Goal: Task Accomplishment & Management: Complete application form

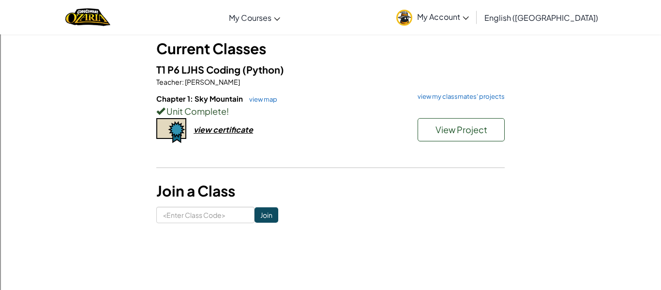
scroll to position [56, 0]
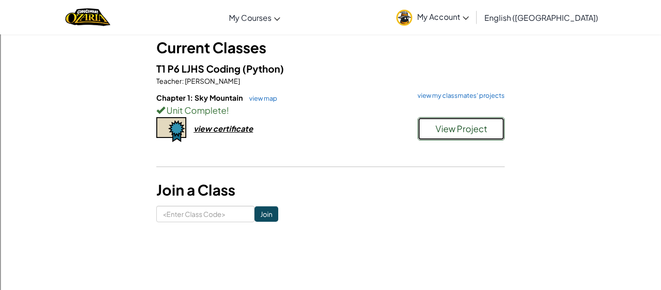
click at [445, 127] on span "View Project" at bounding box center [461, 128] width 52 height 11
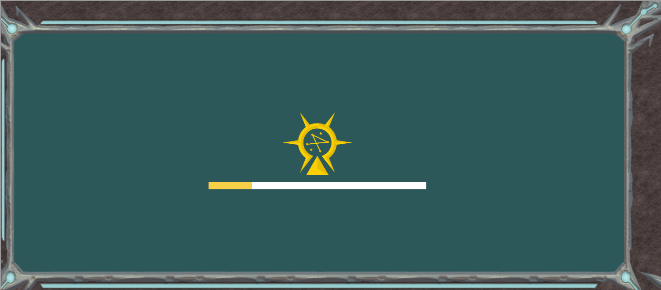
click at [445, 127] on div "Goals Error loading from server. Try refreshing the page. You'll need to join a…" at bounding box center [330, 145] width 661 height 290
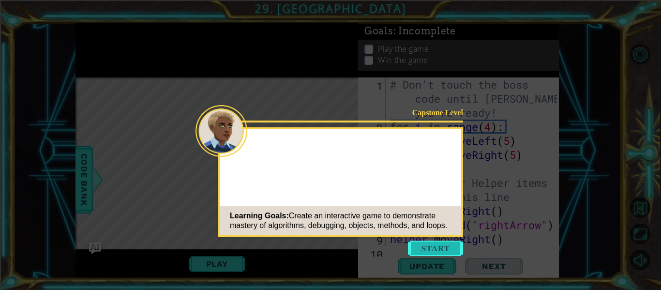
click at [438, 241] on button "Start" at bounding box center [435, 247] width 55 height 15
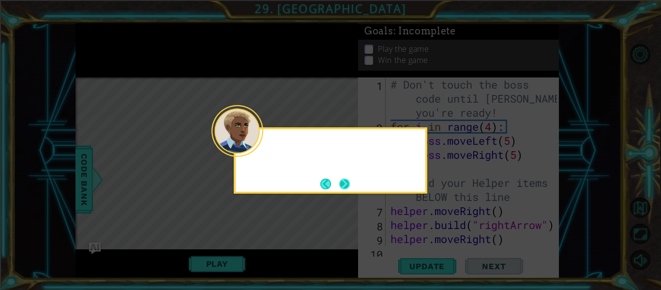
click at [257, 149] on div at bounding box center [237, 131] width 52 height 52
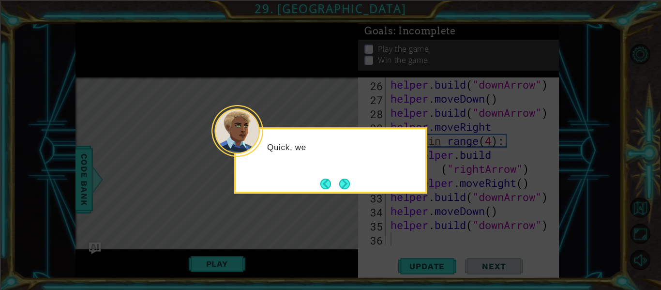
scroll to position [407, 0]
click at [347, 182] on button "Next" at bounding box center [344, 183] width 11 height 11
click at [346, 181] on button "Next" at bounding box center [344, 183] width 11 height 11
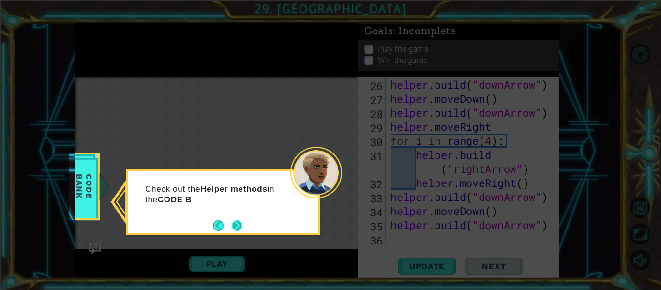
click at [239, 229] on button "Next" at bounding box center [237, 225] width 15 height 15
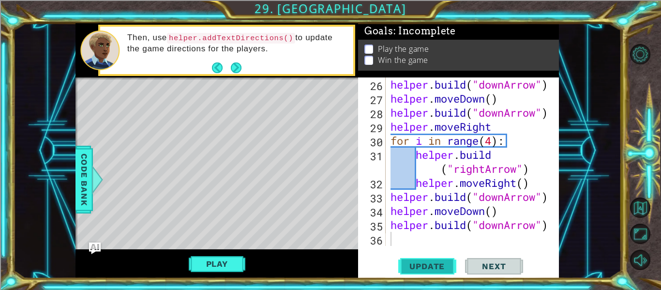
click at [410, 261] on span "Update" at bounding box center [427, 266] width 55 height 10
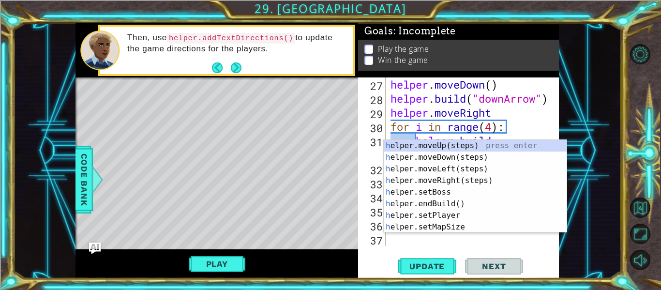
scroll to position [421, 0]
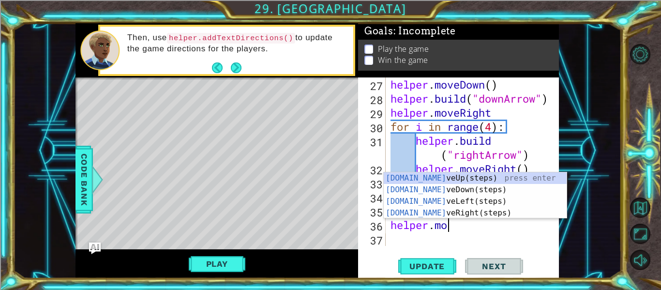
type textarea "helper.move"
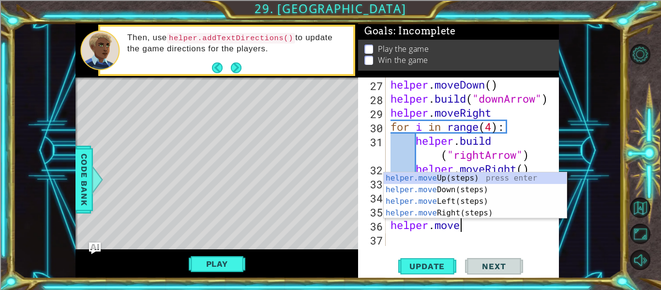
scroll to position [0, 3]
click at [456, 178] on div "helper.move Up(steps) press enter helper.move Down(steps) press enter helper.mo…" at bounding box center [475, 207] width 183 height 70
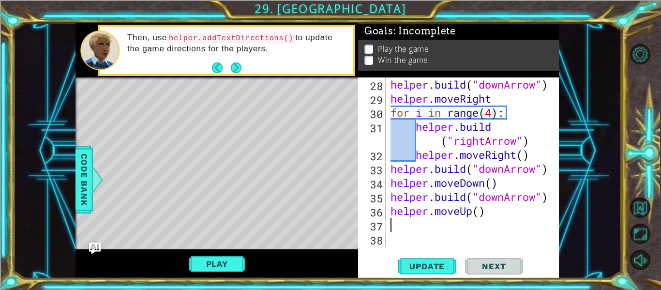
click at [479, 213] on div "helper . build ( "downArrow" ) helper . moveRight for i in range ( 4 ) : helper…" at bounding box center [474, 175] width 173 height 196
type textarea "helper.moveUp(4)"
click at [465, 230] on div "helper . build ( "downArrow" ) helper . moveRight for i in range ( 4 ) : helper…" at bounding box center [474, 175] width 173 height 196
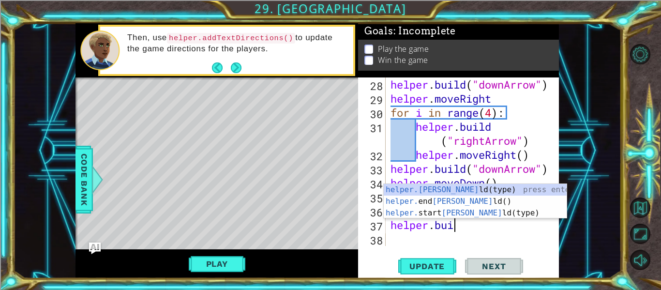
scroll to position [0, 2]
click at [437, 189] on div "helper.[PERSON_NAME](type) press enter helper. end [PERSON_NAME]() press enter …" at bounding box center [475, 213] width 183 height 58
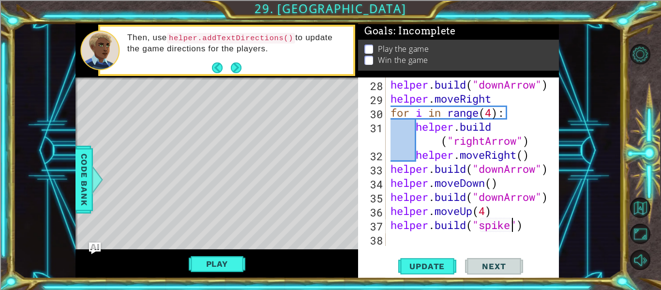
scroll to position [0, 6]
type textarea "[DOMAIN_NAME]("spikes")"
click at [431, 262] on span "Update" at bounding box center [427, 266] width 55 height 10
click at [489, 237] on div "helper . build ( "downArrow" ) helper . moveRight for i in range ( 4 ) : helper…" at bounding box center [474, 175] width 173 height 196
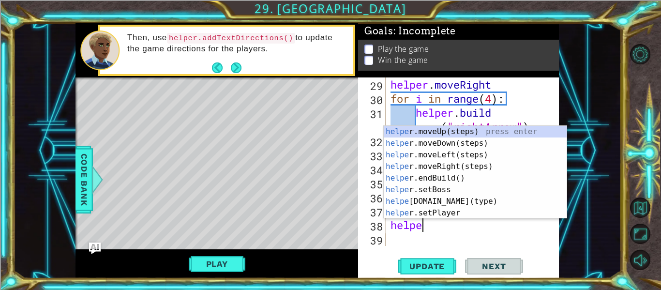
scroll to position [0, 1]
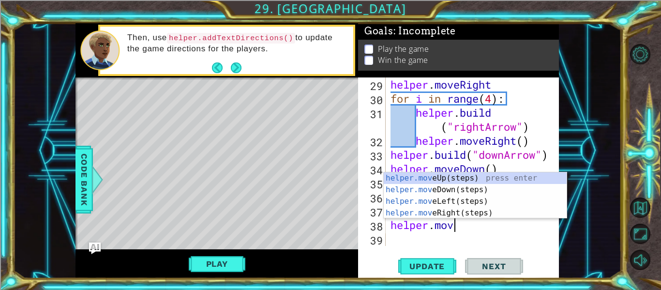
type textarea "helper.move"
click at [443, 200] on div "helper.move Up(steps) press enter helper.move Down(steps) press enter helper.mo…" at bounding box center [475, 207] width 183 height 70
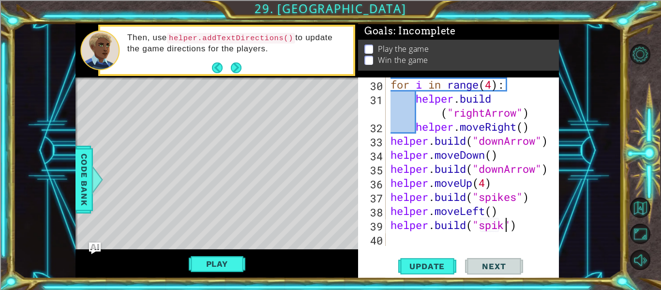
scroll to position [0, 6]
type textarea "[DOMAIN_NAME]("spikes")"
click at [423, 261] on span "Update" at bounding box center [427, 266] width 55 height 10
click at [407, 237] on div "for i in range ( 4 ) : helper . build ( "rightArrow" ) helper . moveRight ( ) h…" at bounding box center [474, 175] width 173 height 196
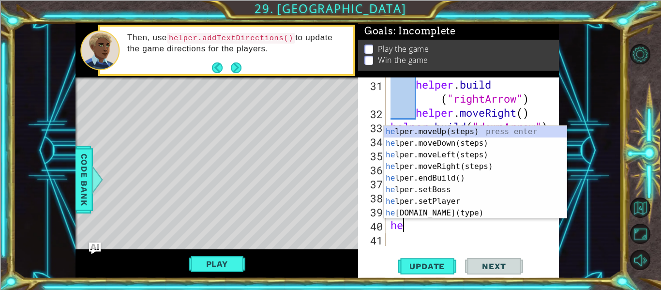
scroll to position [477, 0]
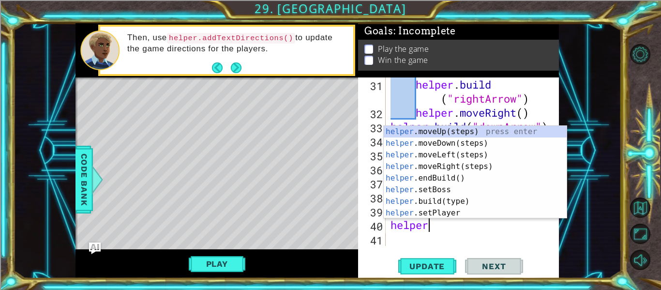
type textarea "helper"
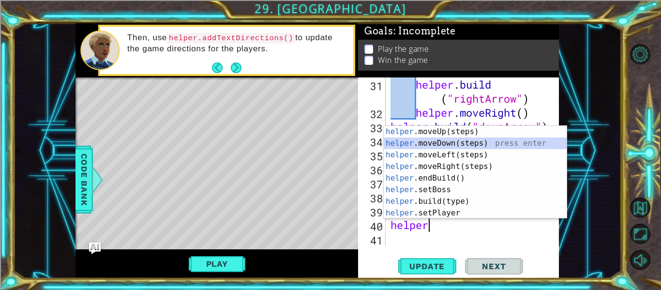
click at [396, 148] on div "helper .moveUp(steps) press enter helper .moveDown(steps) press enter helper .m…" at bounding box center [475, 184] width 183 height 116
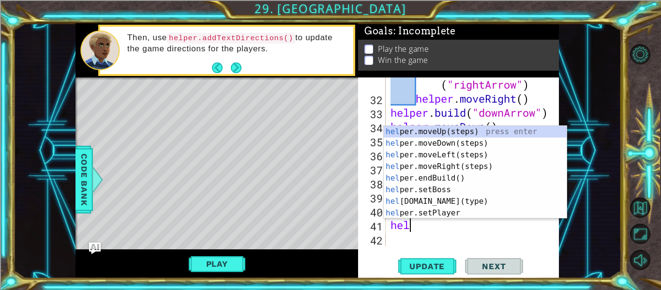
scroll to position [0, 0]
click at [462, 204] on div "hel per.moveUp(steps) press enter hel per.moveDown(steps) press enter hel per.m…" at bounding box center [475, 184] width 183 height 116
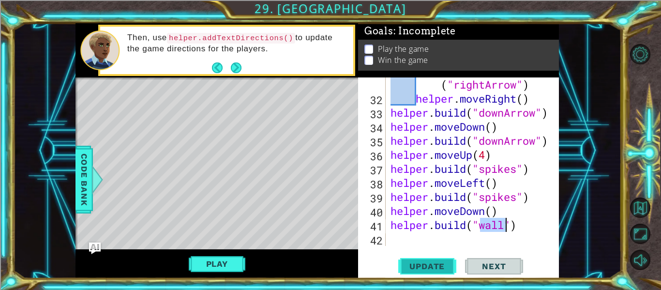
type textarea "[DOMAIN_NAME]("wall")"
click at [434, 264] on span "Update" at bounding box center [427, 266] width 55 height 10
click at [480, 240] on div "helper . build ( "rightArrow" ) helper . moveRight ( ) helper . build ( "downAr…" at bounding box center [474, 168] width 173 height 210
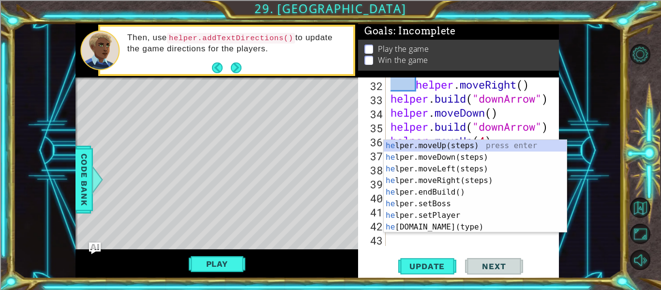
scroll to position [505, 0]
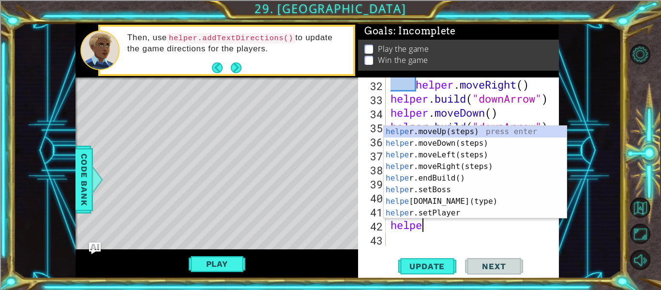
type textarea "helper"
click at [472, 142] on div "helper .moveUp(steps) press enter helper .moveDown(steps) press enter helper .m…" at bounding box center [475, 184] width 183 height 116
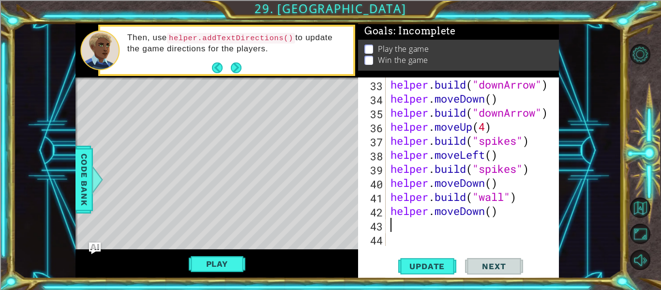
scroll to position [519, 0]
click at [493, 214] on div "helper . build ( "downArrow" ) helper . moveDown ( ) helper . build ( "downArro…" at bounding box center [474, 175] width 173 height 196
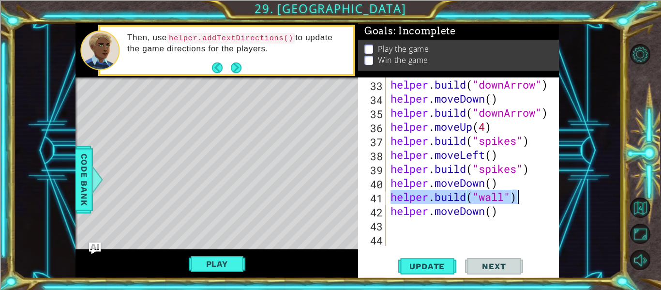
drag, startPoint x: 393, startPoint y: 198, endPoint x: 536, endPoint y: 200, distance: 143.7
click at [536, 200] on div "helper . build ( "downArrow" ) helper . moveDown ( ) helper . build ( "downArro…" at bounding box center [474, 175] width 173 height 196
type textarea "[DOMAIN_NAME]("wall")"
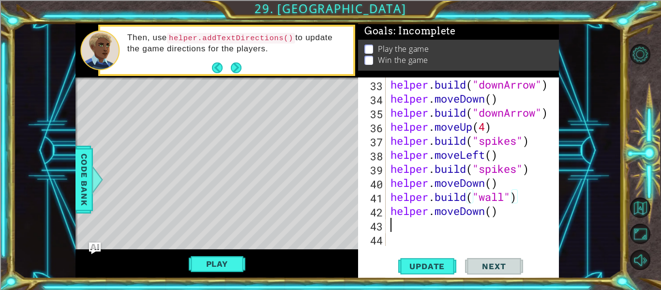
click at [389, 224] on div "helper . build ( "downArrow" ) helper . moveDown ( ) helper . build ( "downArro…" at bounding box center [474, 175] width 173 height 196
paste textarea "[DOMAIN_NAME]("wall")"
click at [504, 226] on div "helper . build ( "downArrow" ) helper . moveDown ( ) helper . build ( "downArro…" at bounding box center [474, 175] width 173 height 196
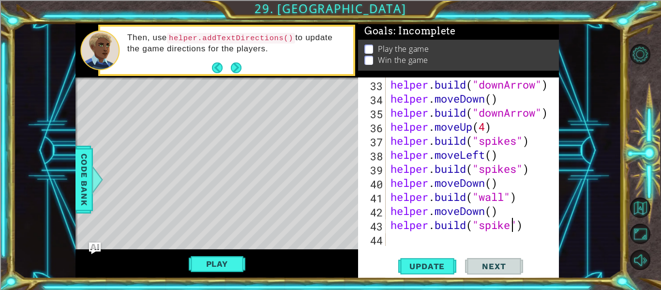
type textarea "[DOMAIN_NAME]("spikes")"
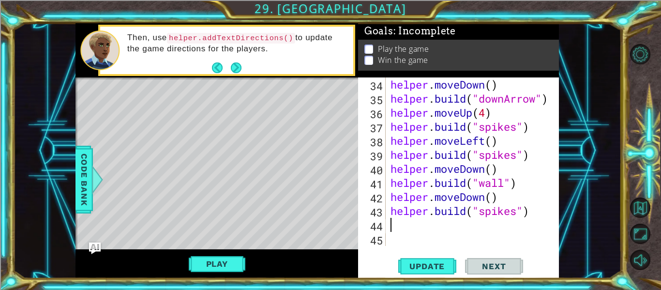
scroll to position [0, 0]
click at [433, 261] on span "Update" at bounding box center [427, 266] width 55 height 10
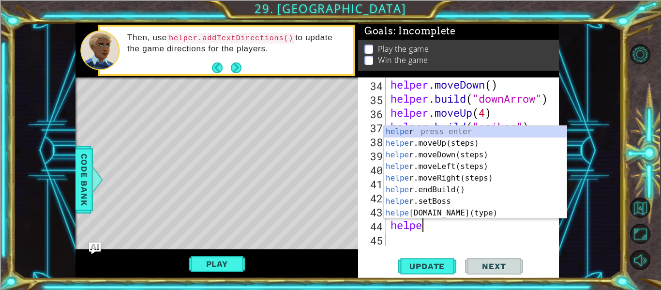
scroll to position [0, 1]
type textarea "helper"
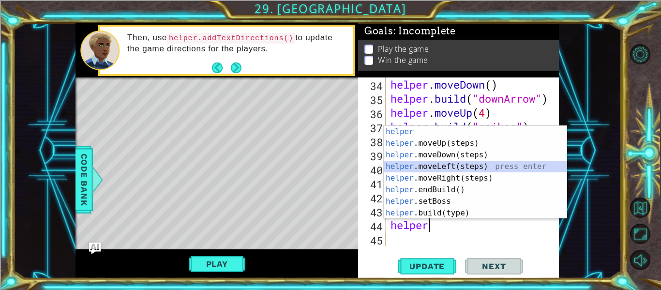
click at [449, 164] on div "helper press enter helper .moveUp(steps) press enter helper .moveDown(steps) pr…" at bounding box center [475, 184] width 183 height 116
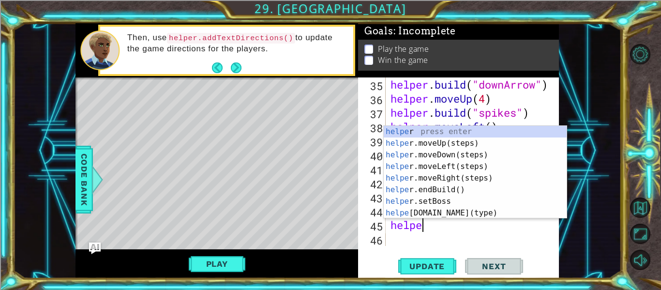
scroll to position [0, 1]
click at [471, 210] on div "helpe r press enter helpe [PERSON_NAME]moveUp(steps) press enter helpe r.moveDo…" at bounding box center [475, 184] width 183 height 116
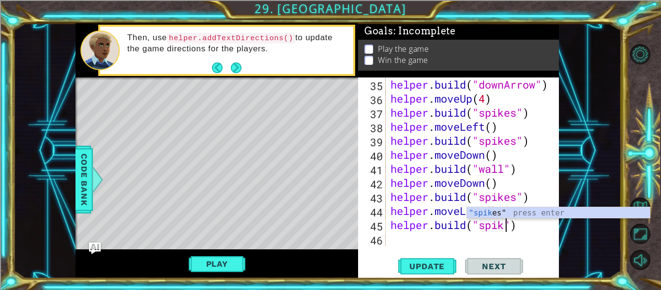
scroll to position [0, 6]
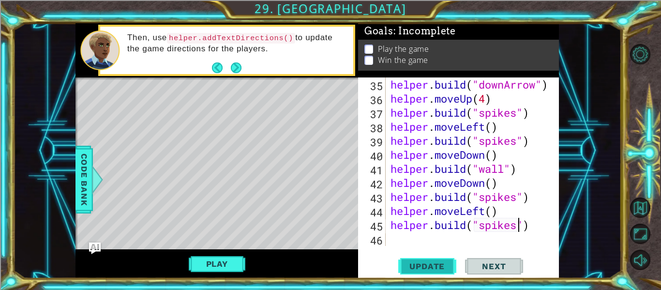
type textarea "[DOMAIN_NAME]("spikes")"
click at [445, 267] on span "Update" at bounding box center [427, 266] width 55 height 10
click at [427, 240] on div "helper . build ( "downArrow" ) helper . moveUp ( 4 ) helper . build ( "spikes" …" at bounding box center [474, 175] width 173 height 196
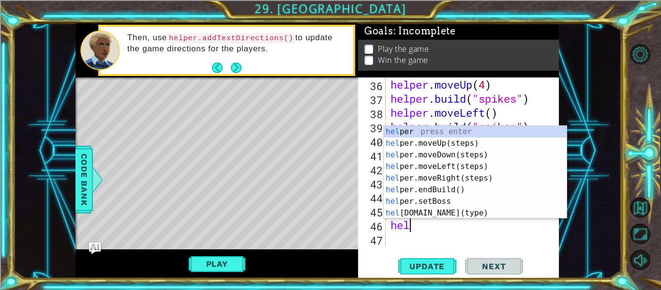
scroll to position [0, 0]
type textarea "help"
click at [428, 174] on div "help er press enter help er.moveUp(steps) press enter help er.moveDown(steps) p…" at bounding box center [475, 184] width 183 height 116
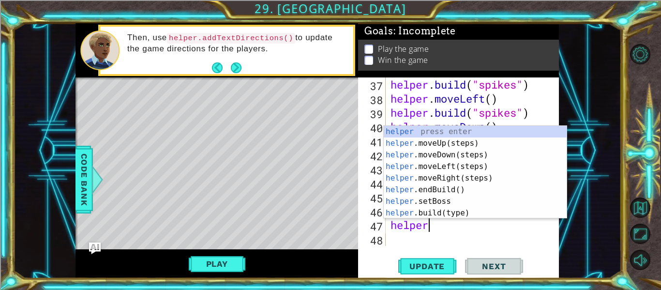
scroll to position [0, 1]
click at [475, 212] on div "helper press enter helper .moveUp(steps) press enter helper .moveDown(steps) pr…" at bounding box center [475, 184] width 183 height 116
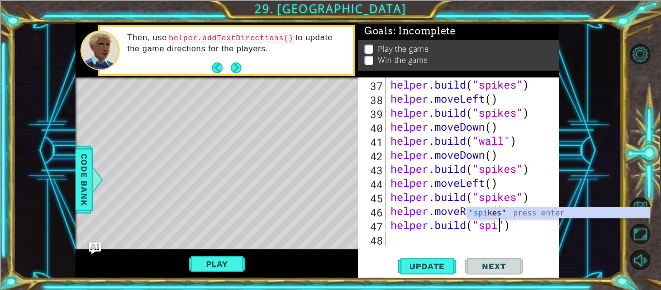
scroll to position [0, 6]
click at [433, 258] on button "Update" at bounding box center [427, 266] width 58 height 20
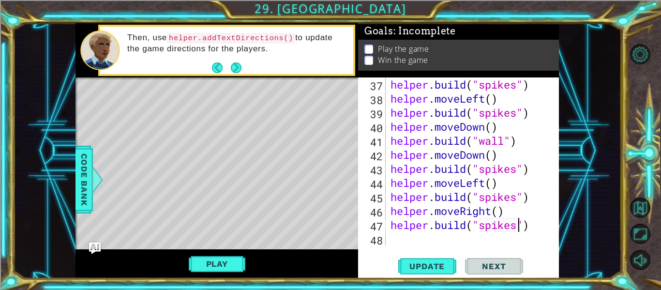
click at [492, 213] on div "helper . build ( "spikes" ) helper . moveLeft ( ) helper . build ( "spikes" ) h…" at bounding box center [474, 175] width 173 height 196
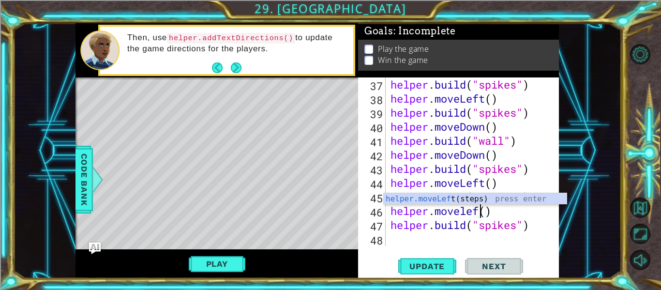
scroll to position [0, 4]
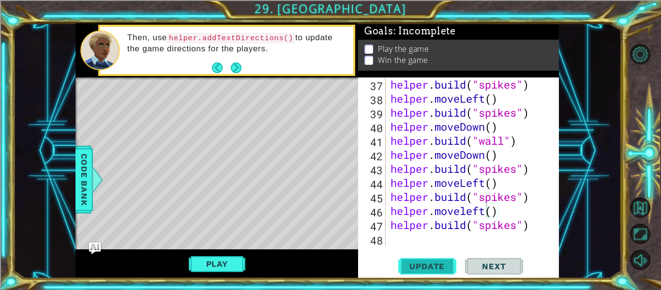
click at [443, 266] on span "Update" at bounding box center [427, 266] width 55 height 10
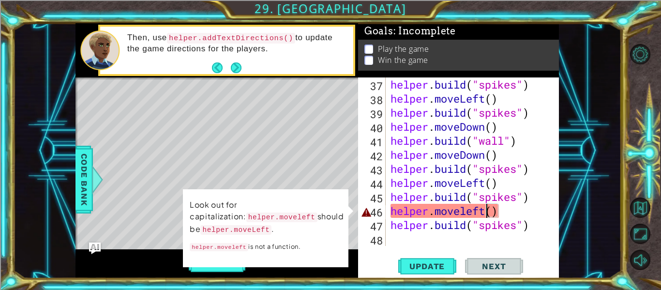
click at [465, 213] on div "helper . build ( "spikes" ) helper . moveLeft ( ) helper . build ( "spikes" ) h…" at bounding box center [474, 175] width 173 height 196
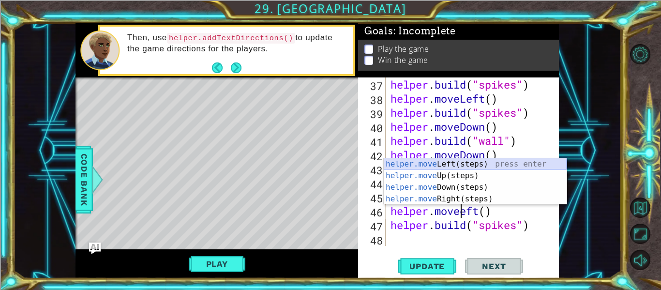
click at [439, 168] on div "helper.move Left(steps) press enter helper.move Up(steps) press enter helper.mo…" at bounding box center [475, 193] width 183 height 70
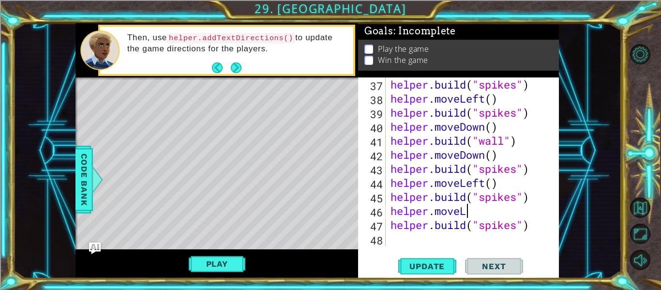
scroll to position [0, 3]
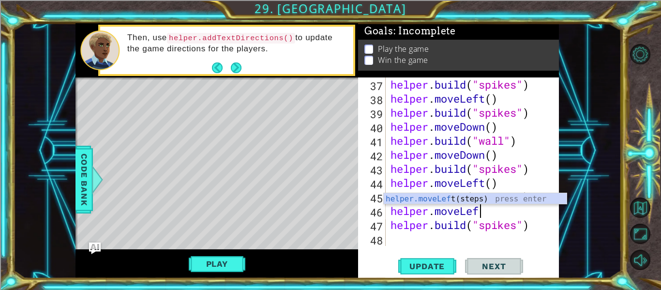
type textarea "helper.moveLefts"
click at [487, 196] on div "helper.moveLeft ( s teps) press enter" at bounding box center [475, 210] width 183 height 35
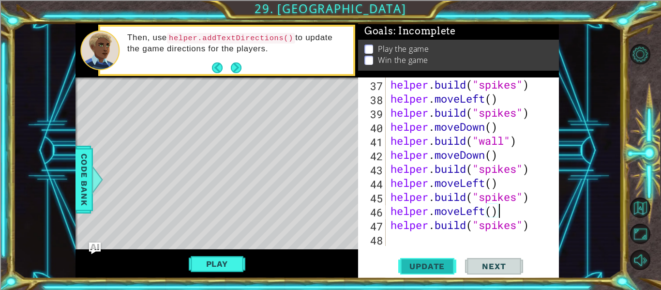
type textarea "helper.moveLeft()"
click at [416, 269] on span "Update" at bounding box center [427, 266] width 55 height 10
click at [406, 243] on div "helper . build ( "spikes" ) helper . moveLeft ( ) helper . build ( "spikes" ) h…" at bounding box center [474, 175] width 173 height 196
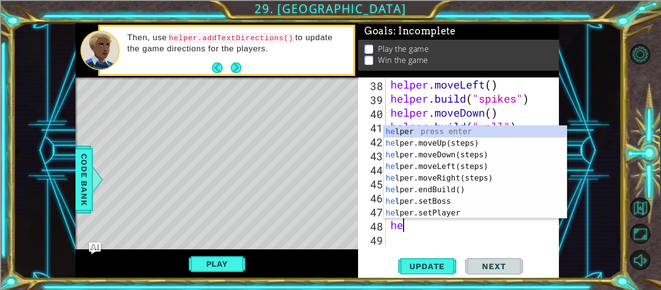
scroll to position [589, 0]
type textarea "helper"
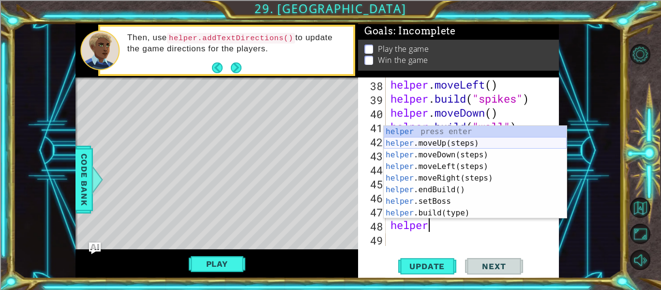
click at [447, 140] on div "helper press enter helper .moveUp(steps) press enter helper .moveDown(steps) pr…" at bounding box center [475, 184] width 183 height 116
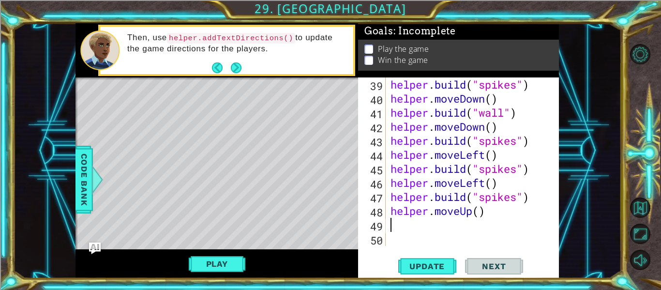
scroll to position [603, 0]
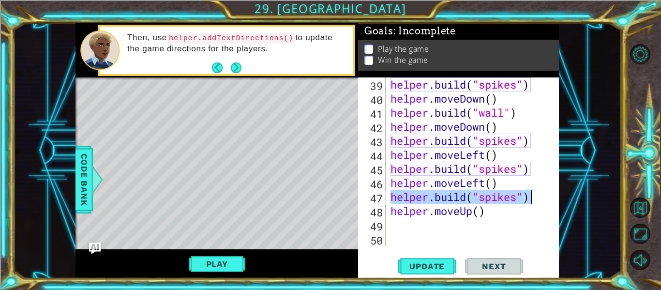
drag, startPoint x: 393, startPoint y: 195, endPoint x: 563, endPoint y: 202, distance: 169.9
click at [563, 202] on div "1 ההההההההההההההההההההההההההההההההההההההההההההההההההההההההההההההההההההההההההההה…" at bounding box center [317, 150] width 608 height 255
type textarea "C"
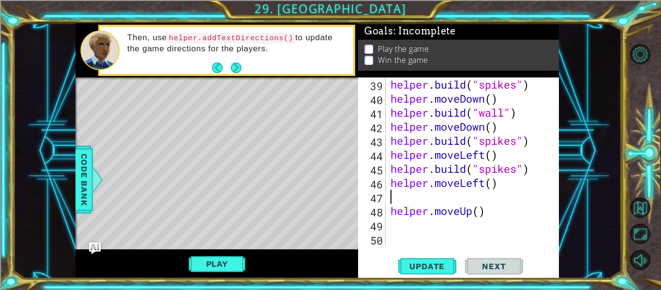
type textarea "helper.moveLeft()"
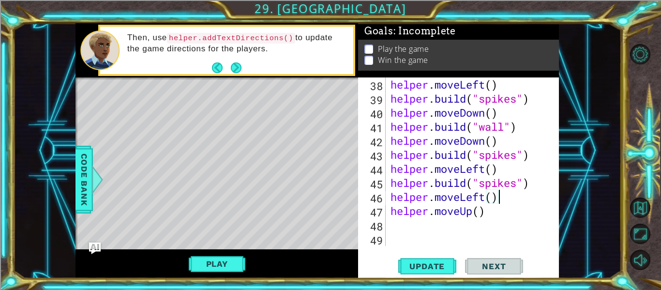
scroll to position [589, 0]
click at [396, 228] on div "helper . moveLeft ( ) helper . build ( "spikes" ) helper . moveDown ( ) helper …" at bounding box center [474, 175] width 173 height 196
type textarea "V"
paste textarea "[DOMAIN_NAME]("wall")"
click at [508, 227] on div "helper . moveLeft ( ) helper . build ( "spikes" ) helper . moveDown ( ) helper …" at bounding box center [474, 175] width 173 height 196
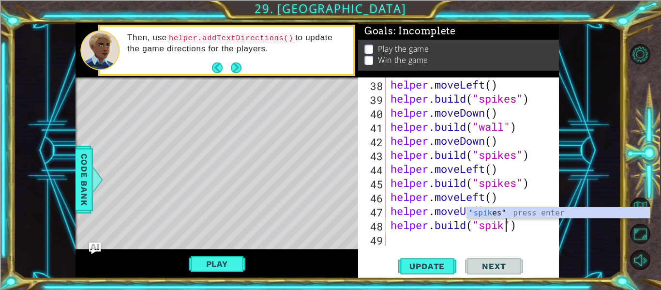
scroll to position [0, 6]
click at [502, 208] on div ""spike s" press enter" at bounding box center [558, 224] width 183 height 35
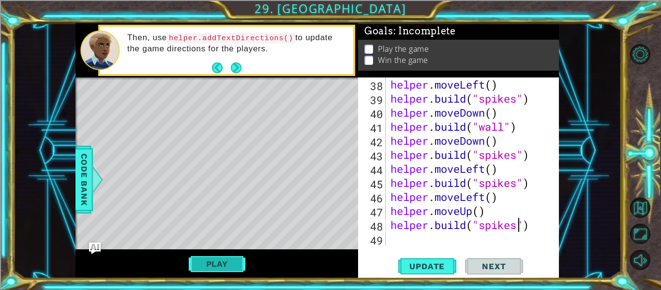
type textarea "[DOMAIN_NAME]("spikes")"
click at [229, 268] on button "Play" at bounding box center [217, 263] width 57 height 18
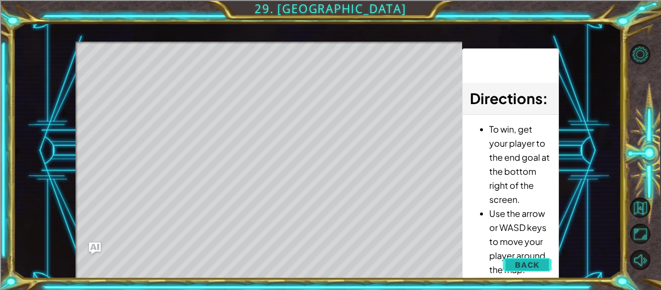
click at [525, 263] on span "Back" at bounding box center [527, 265] width 25 height 10
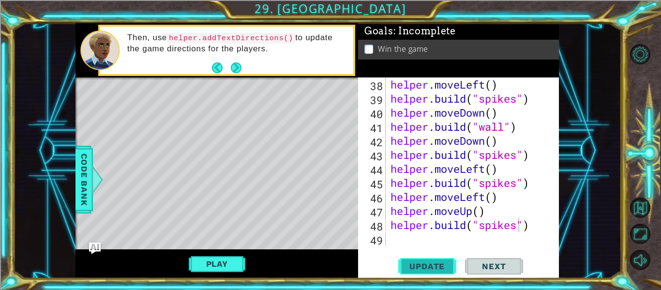
click at [427, 259] on button "Update" at bounding box center [427, 266] width 58 height 20
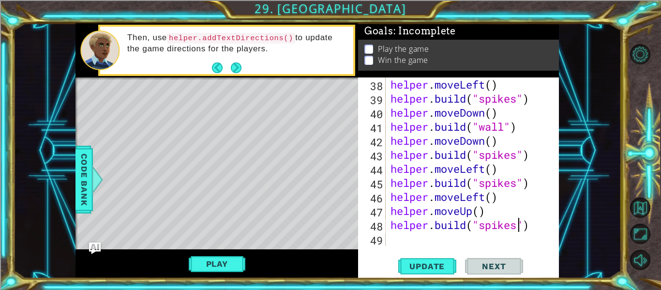
click at [542, 228] on div "helper . moveLeft ( ) helper . build ( "spikes" ) helper . moveDown ( ) helper …" at bounding box center [474, 175] width 173 height 196
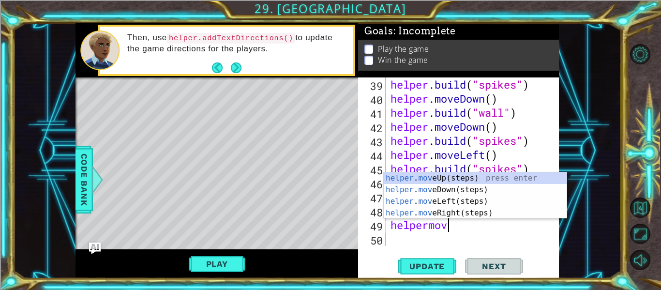
type textarea "helpermove"
click at [518, 187] on div "helper . move Up(steps) press enter helper . move Down(steps) press enter helpe…" at bounding box center [475, 207] width 183 height 70
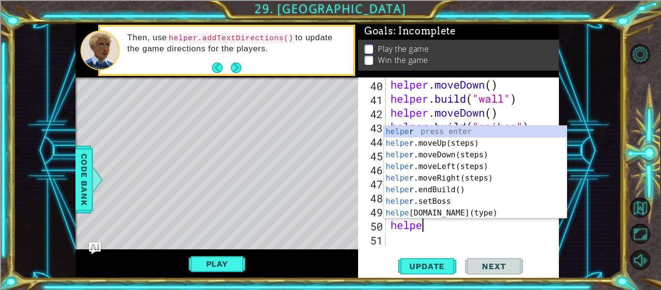
scroll to position [0, 1]
click at [498, 213] on div "helper press enter helper .moveUp(steps) press enter helper .moveDown(steps) pr…" at bounding box center [475, 184] width 183 height 116
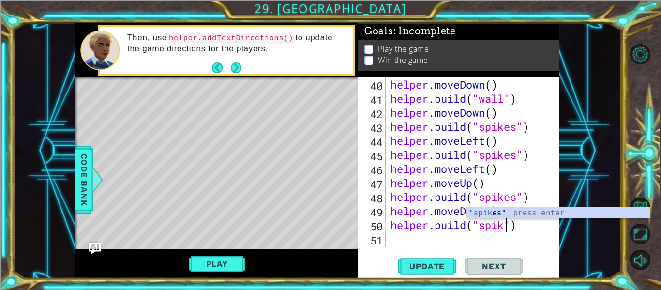
scroll to position [0, 6]
type textarea "[DOMAIN_NAME]("spikes")"
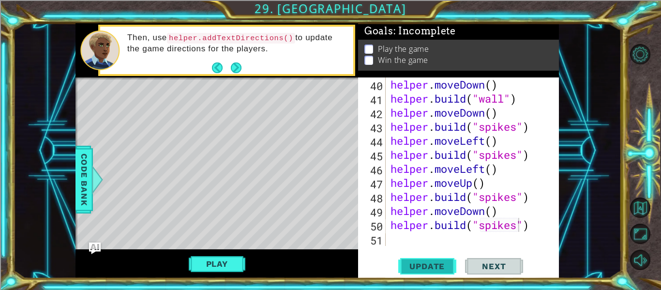
click at [426, 261] on span "Update" at bounding box center [427, 266] width 55 height 10
click at [430, 237] on div "helper . moveDown ( ) helper . build ( "wall" ) helper . moveDown ( ) helper . …" at bounding box center [474, 175] width 173 height 196
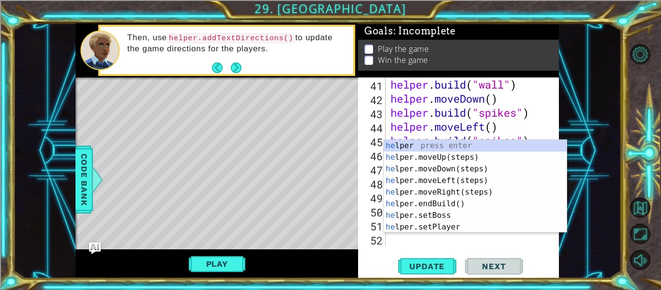
scroll to position [631, 0]
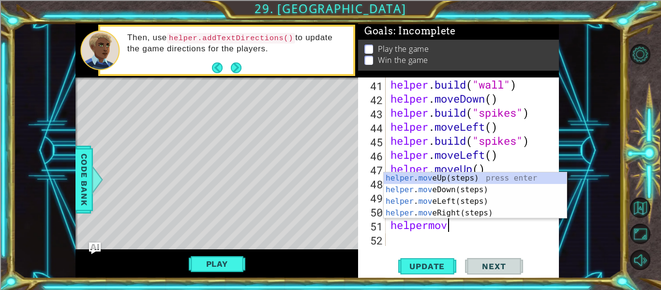
type textarea "helpermove"
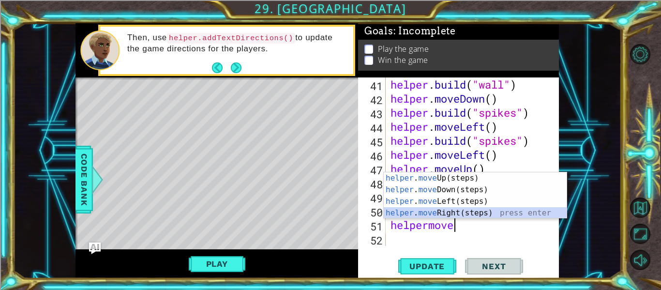
click at [470, 211] on div "helper . move Up(steps) press enter helper . move Down(steps) press enter helpe…" at bounding box center [475, 207] width 183 height 70
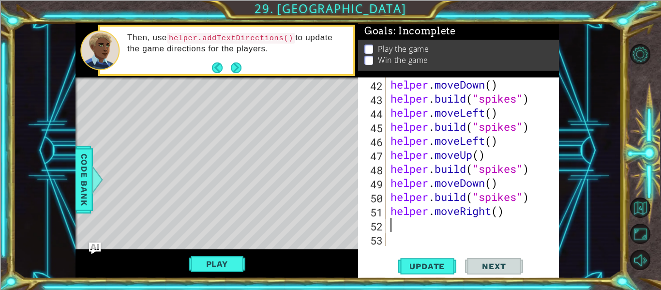
scroll to position [645, 0]
click at [440, 265] on span "Update" at bounding box center [427, 266] width 55 height 10
click at [491, 214] on div "helper . moveDown ( ) helper . build ( "spikes" ) helper . moveLeft ( ) helper …" at bounding box center [474, 175] width 173 height 196
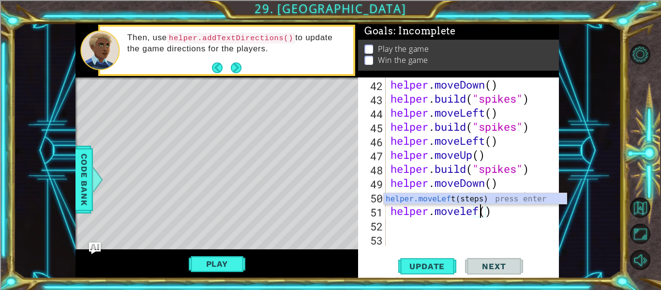
scroll to position [0, 4]
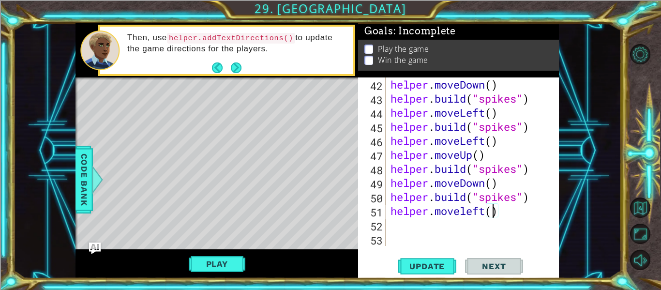
click at [493, 213] on div "helper . moveDown ( ) helper . build ( "spikes" ) helper . moveLeft ( ) helper …" at bounding box center [474, 175] width 173 height 196
click at [425, 266] on span "Update" at bounding box center [427, 266] width 55 height 10
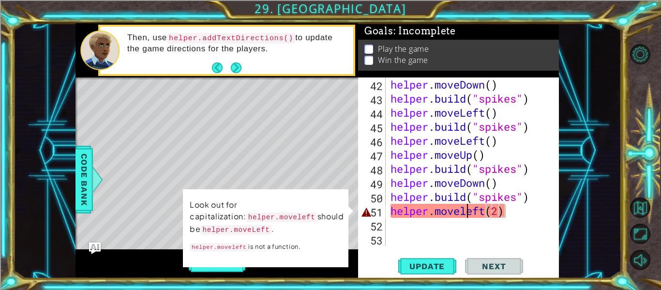
click at [464, 210] on div "helper . moveDown ( ) helper . build ( "spikes" ) helper . moveLeft ( ) helper …" at bounding box center [474, 175] width 173 height 196
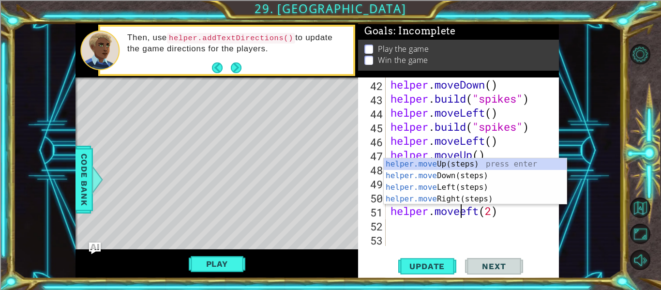
scroll to position [0, 4]
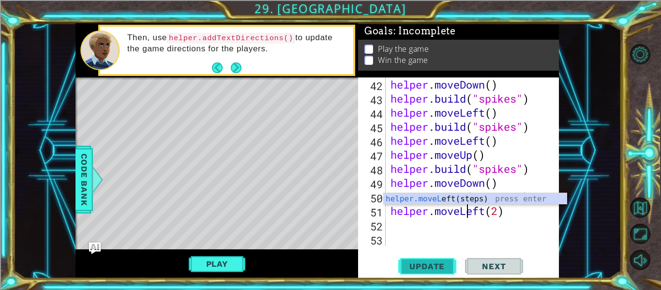
type textarea "helper.moveLeft(2)"
click at [427, 263] on span "Update" at bounding box center [427, 266] width 55 height 10
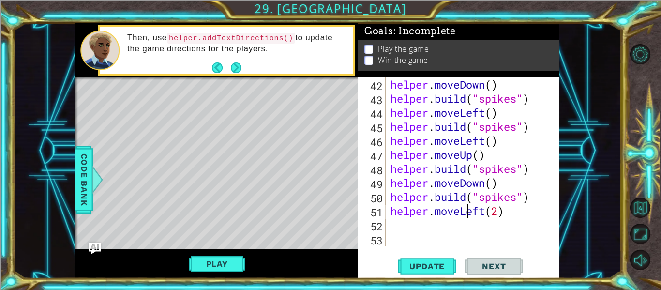
click at [465, 220] on div "helper . moveDown ( ) helper . build ( "spikes" ) helper . moveLeft ( ) helper …" at bounding box center [474, 175] width 173 height 196
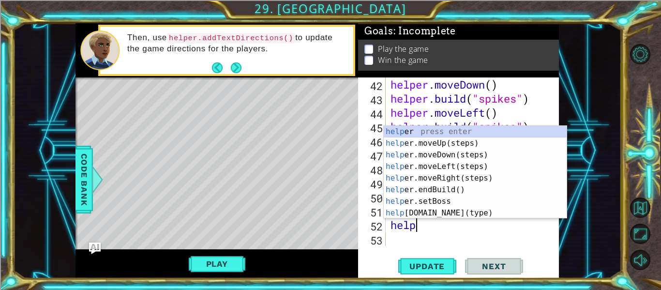
scroll to position [0, 1]
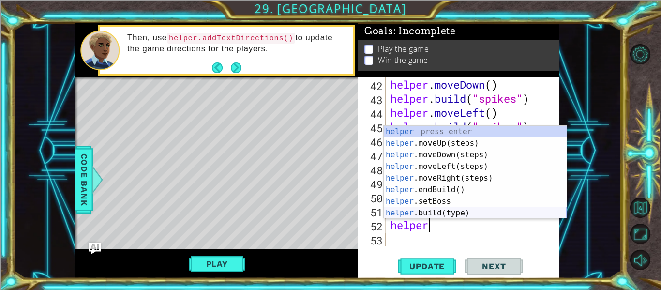
click at [459, 213] on div "helper press enter helper .moveUp(steps) press enter helper .moveDown(steps) pr…" at bounding box center [475, 184] width 183 height 116
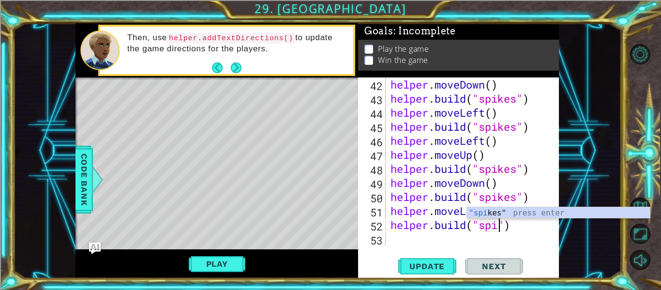
scroll to position [0, 6]
type textarea "[DOMAIN_NAME]("spikes")"
click at [429, 258] on button "Update" at bounding box center [427, 266] width 58 height 20
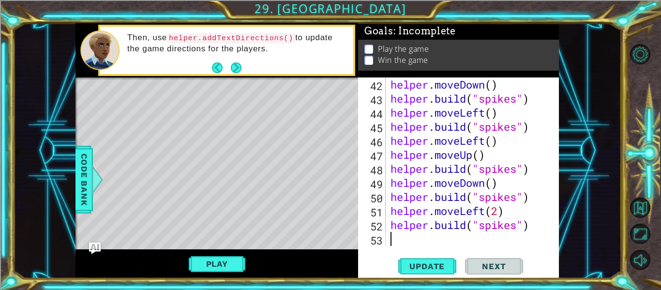
click at [401, 233] on div "helper . moveDown ( ) helper . build ( "spikes" ) helper . moveLeft ( ) helper …" at bounding box center [474, 175] width 173 height 196
type textarea "he"
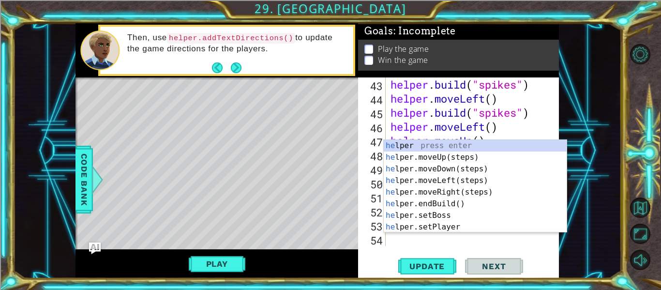
scroll to position [659, 0]
click at [429, 156] on div "he lper press enter he lper.moveUp(steps) press enter he lper.moveDown(steps) p…" at bounding box center [475, 198] width 183 height 116
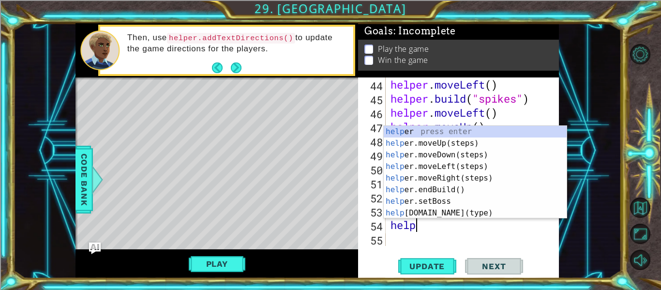
scroll to position [0, 1]
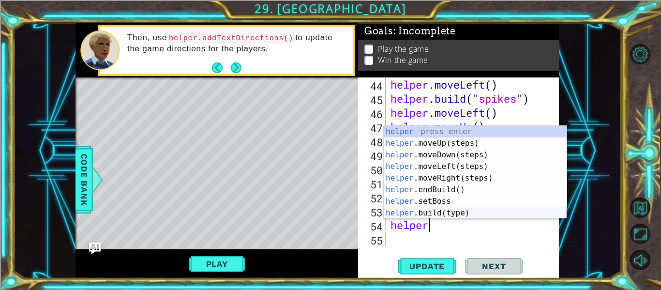
click at [467, 212] on div "helper press enter helper .moveUp(steps) press enter helper .moveDown(steps) pr…" at bounding box center [475, 184] width 183 height 116
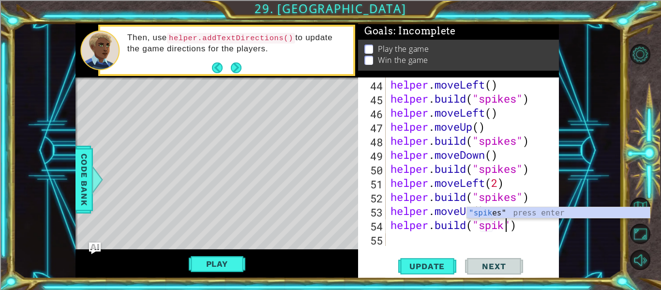
scroll to position [0, 6]
type textarea "[DOMAIN_NAME]("spikes")"
click at [424, 263] on span "Update" at bounding box center [427, 266] width 55 height 10
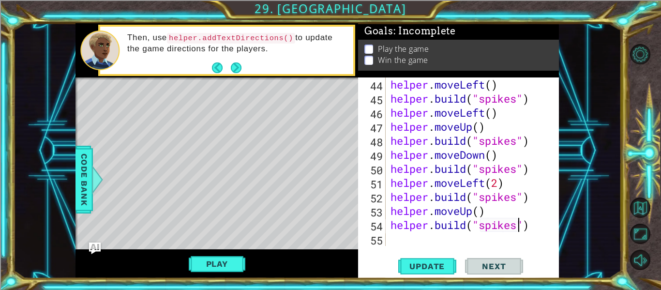
click at [410, 234] on div "helper . moveLeft ( ) helper . build ( "spikes" ) helper . moveLeft ( ) helper …" at bounding box center [474, 175] width 173 height 196
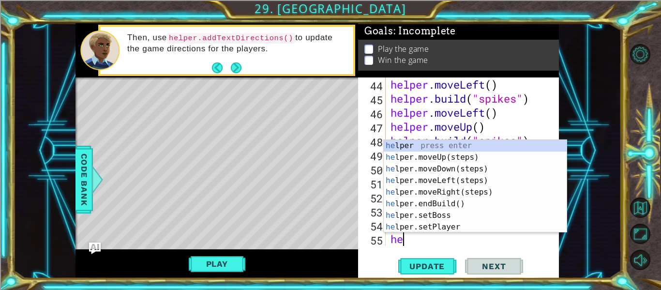
type textarea "help"
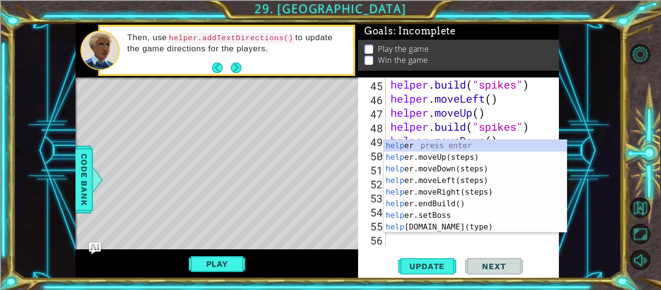
scroll to position [687, 0]
click at [445, 166] on div "help er press enter help er.moveUp(steps) press enter help er.moveDown(steps) p…" at bounding box center [475, 198] width 183 height 116
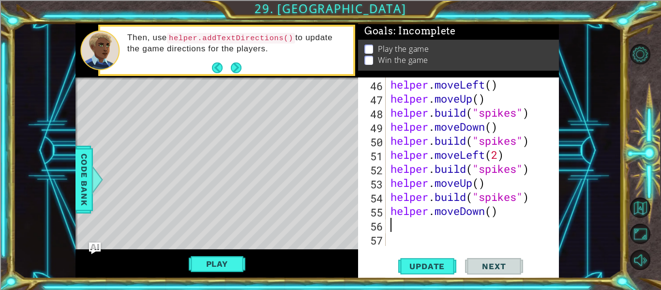
scroll to position [701, 0]
click at [493, 211] on div "helper . moveLeft ( ) helper . moveUp ( ) helper . build ( "spikes" ) helper . …" at bounding box center [474, 175] width 173 height 196
type textarea "helper.moveDown(2)"
click at [441, 261] on span "Update" at bounding box center [427, 266] width 55 height 10
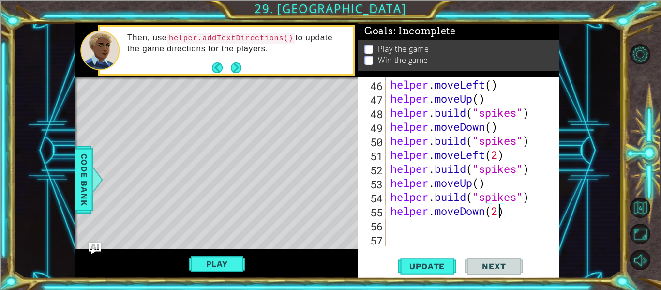
click at [395, 223] on div "helper . moveLeft ( ) helper . moveUp ( ) helper . build ( "spikes" ) helper . …" at bounding box center [474, 175] width 173 height 196
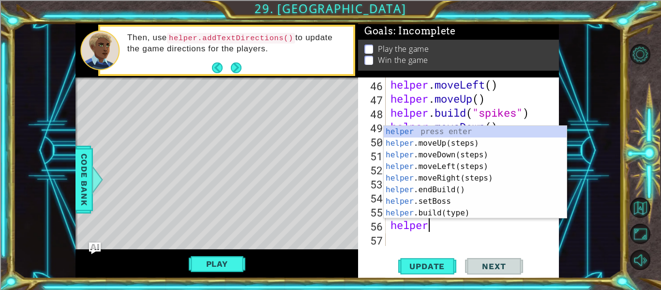
scroll to position [0, 1]
click at [457, 208] on div "helper press enter helper .moveUp(steps) press enter helper .moveDown(steps) pr…" at bounding box center [475, 184] width 183 height 116
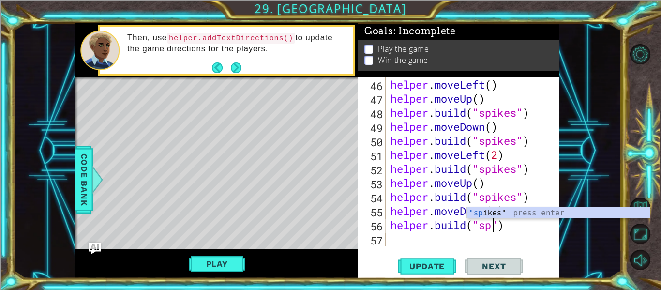
scroll to position [0, 5]
type textarea "[DOMAIN_NAME]("spikes")"
click at [449, 231] on div "helper . moveLeft ( ) helper . moveUp ( ) helper . build ( "spikes" ) helper . …" at bounding box center [474, 175] width 173 height 196
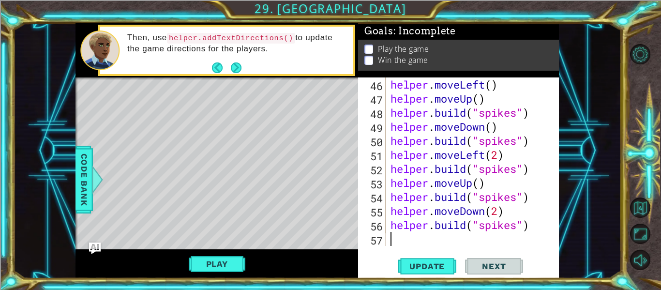
click at [454, 237] on div "helper . moveLeft ( ) helper . moveUp ( ) helper . build ( "spikes" ) helper . …" at bounding box center [474, 175] width 173 height 196
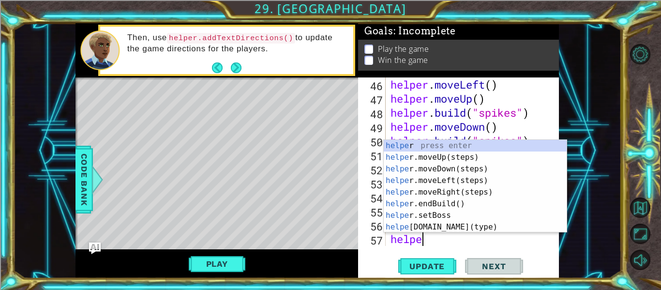
type textarea "helpermo"
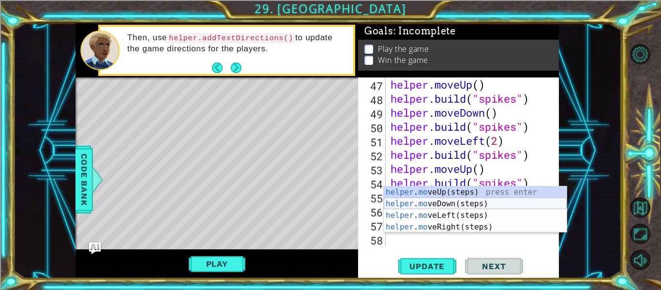
scroll to position [715, 0]
click at [473, 203] on div "helper . mo veUp(steps) press enter helper . mo veDown(steps) press enter helpe…" at bounding box center [475, 221] width 183 height 70
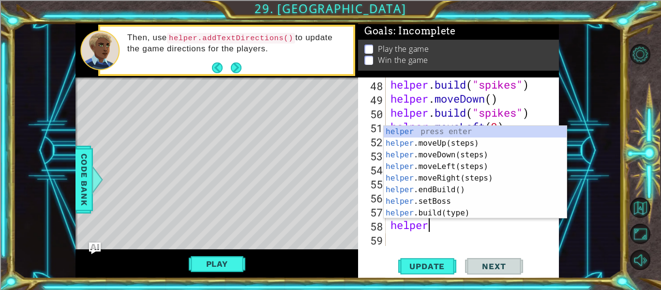
scroll to position [0, 1]
click at [452, 211] on div "helper press enter helper .moveUp(steps) press enter helper .moveDown(steps) pr…" at bounding box center [475, 184] width 183 height 116
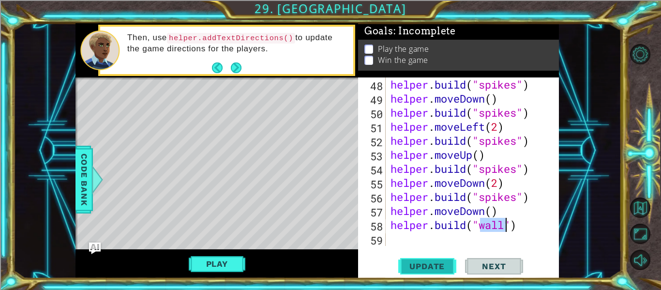
click at [433, 263] on span "Update" at bounding box center [427, 266] width 55 height 10
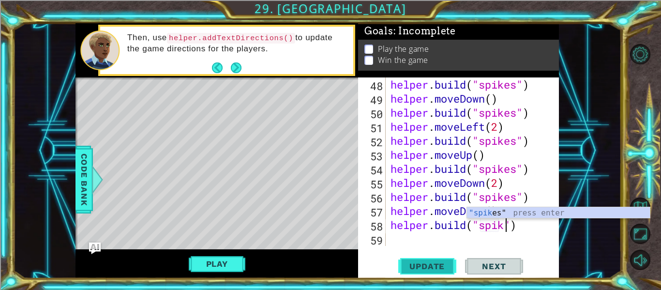
scroll to position [0, 6]
type textarea "[DOMAIN_NAME]("spikes")"
click at [429, 270] on span "Update" at bounding box center [427, 266] width 55 height 10
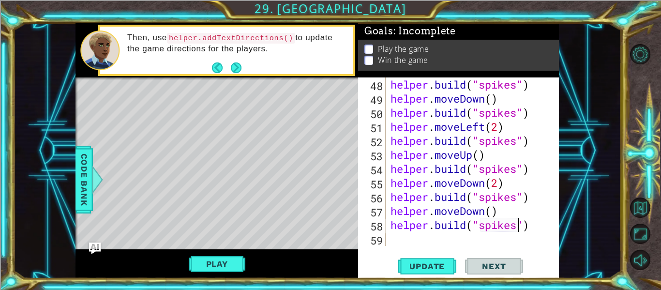
click at [421, 236] on div "helper . build ( "spikes" ) helper . moveDown ( ) helper . build ( "spikes" ) h…" at bounding box center [474, 175] width 173 height 196
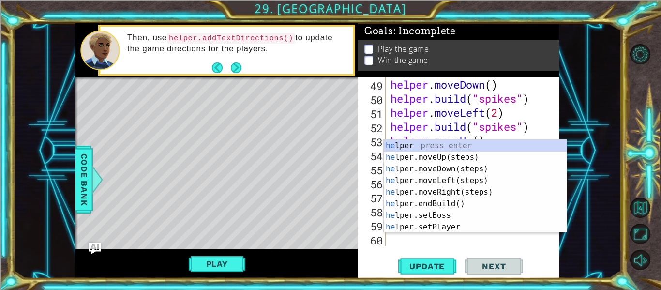
scroll to position [743, 0]
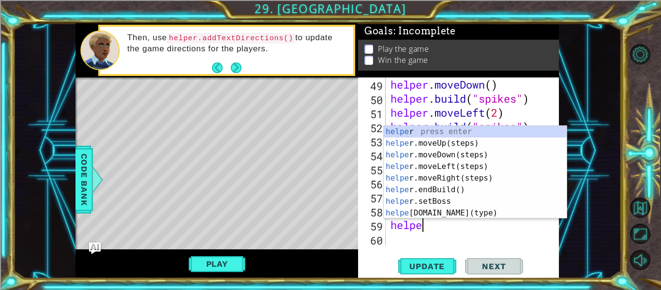
type textarea "helper"
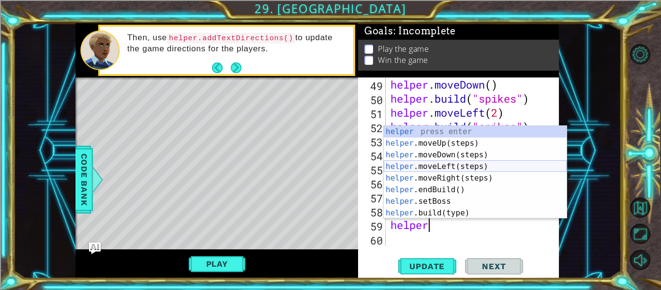
click at [450, 167] on div "helper press enter helper .moveUp(steps) press enter helper .moveDown(steps) pr…" at bounding box center [475, 184] width 183 height 116
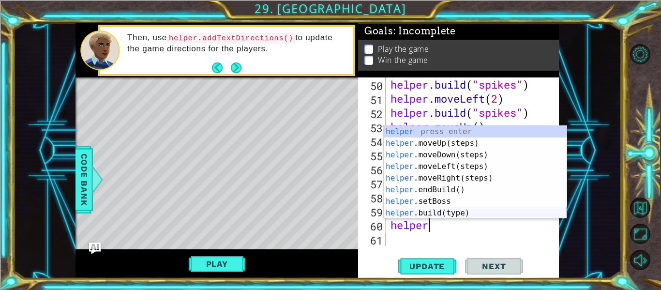
click at [482, 211] on div "helper press enter helper .moveUp(steps) press enter helper .moveDown(steps) pr…" at bounding box center [475, 184] width 183 height 116
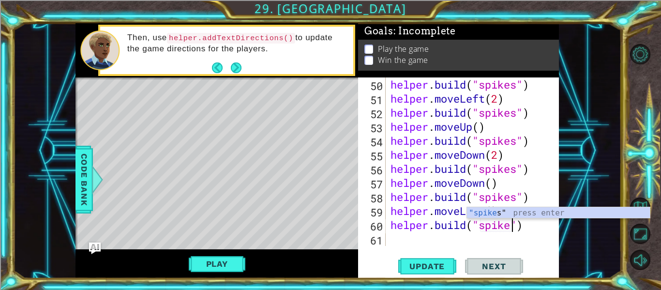
scroll to position [0, 6]
click at [432, 260] on button "Update" at bounding box center [427, 266] width 58 height 20
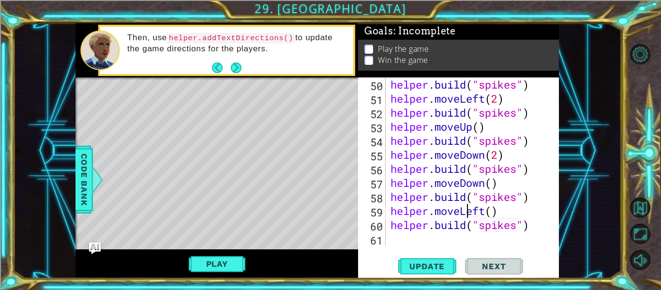
click at [465, 211] on div "helper . build ( "spikes" ) helper . moveLeft ( 2 ) helper . build ( "spikes" )…" at bounding box center [474, 175] width 173 height 196
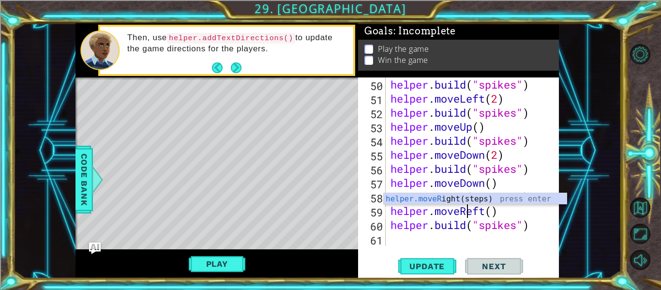
scroll to position [0, 4]
click at [485, 210] on div "helper . build ( "spikes" ) helper . moveLeft ( 2 ) helper . build ( "spikes" )…" at bounding box center [474, 175] width 173 height 196
click at [439, 263] on span "Update" at bounding box center [427, 266] width 55 height 10
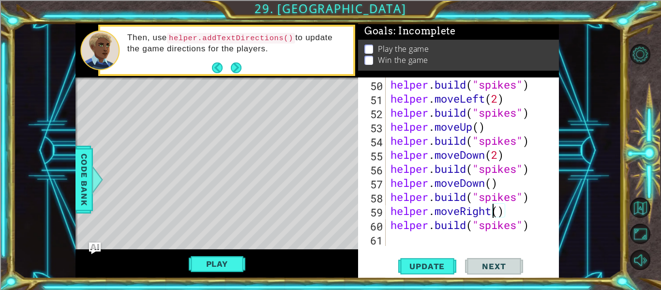
click at [395, 230] on div "helper . build ( "spikes" ) helper . moveLeft ( 2 ) helper . build ( "spikes" )…" at bounding box center [474, 175] width 173 height 196
type textarea "[DOMAIN_NAME]("spikes")"
click at [396, 232] on div "helper . build ( "spikes" ) helper . moveLeft ( 2 ) helper . build ( "spikes" )…" at bounding box center [474, 175] width 173 height 196
click at [399, 236] on div "helper . build ( "spikes" ) helper . moveLeft ( 2 ) helper . build ( "spikes" )…" at bounding box center [474, 175] width 173 height 196
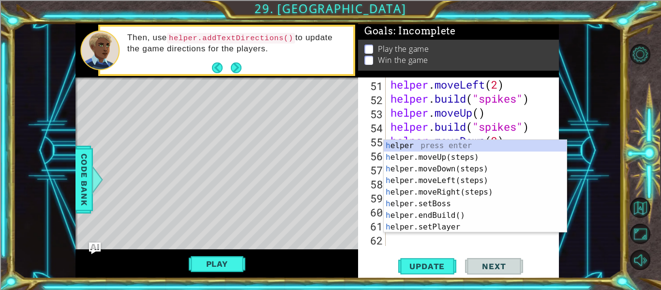
scroll to position [772, 0]
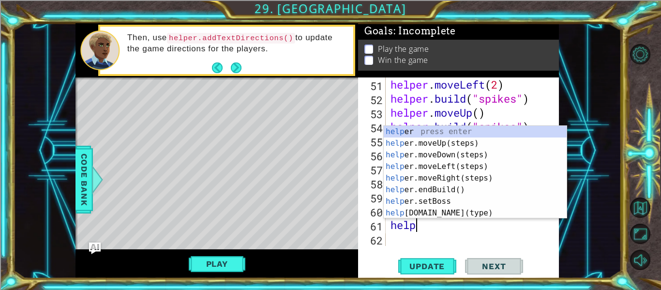
type textarea "helpe"
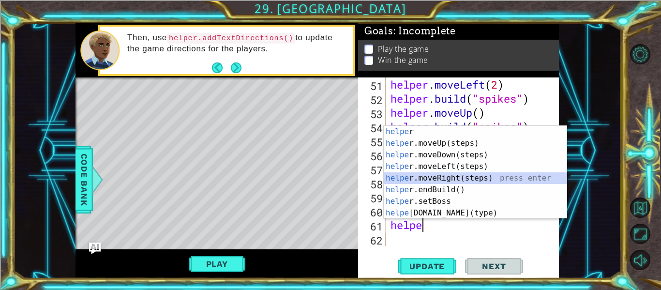
click at [462, 177] on div "helpe r press enter helpe [PERSON_NAME]moveUp(steps) press enter helpe r.moveDo…" at bounding box center [475, 184] width 183 height 116
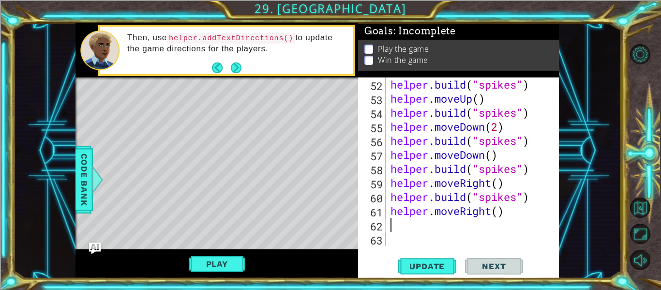
scroll to position [786, 0]
click at [447, 262] on span "Update" at bounding box center [427, 266] width 55 height 10
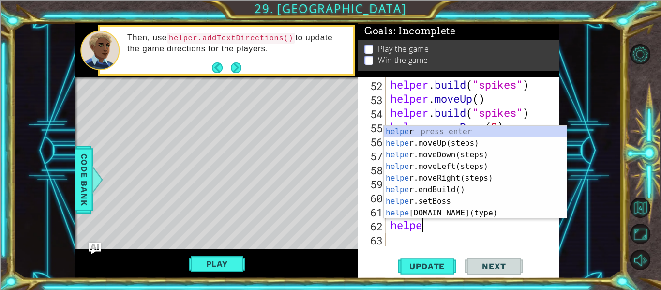
scroll to position [0, 1]
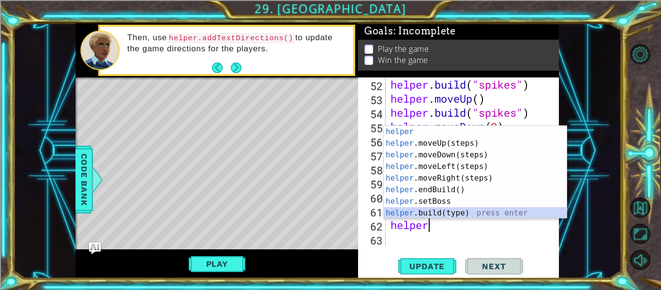
click at [468, 213] on div "helper press enter helper .moveUp(steps) press enter helper .moveDown(steps) pr…" at bounding box center [475, 184] width 183 height 116
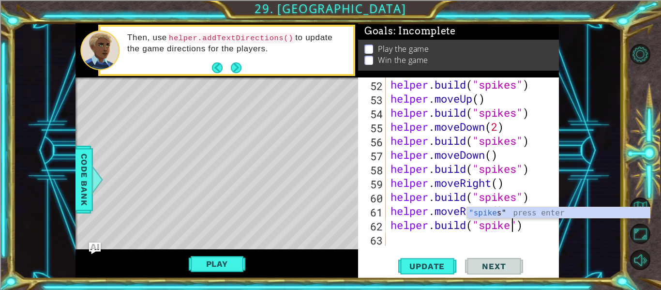
scroll to position [0, 6]
type textarea "[DOMAIN_NAME]("spikes")"
click at [426, 267] on span "Update" at bounding box center [427, 266] width 55 height 10
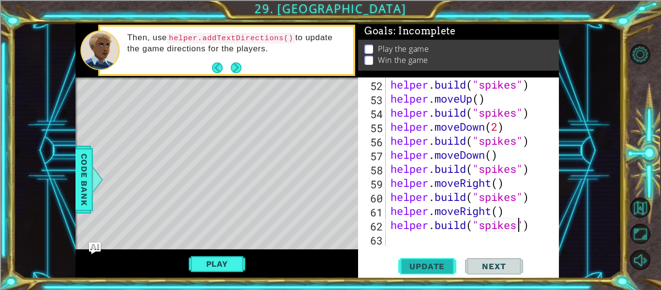
click at [441, 265] on span "Update" at bounding box center [427, 266] width 55 height 10
click at [221, 257] on button "Play" at bounding box center [217, 263] width 57 height 18
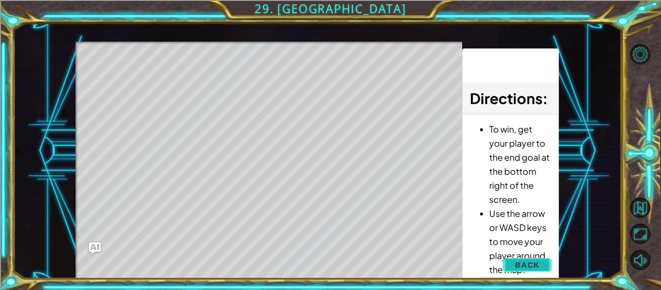
click at [522, 259] on button "Back" at bounding box center [527, 264] width 49 height 19
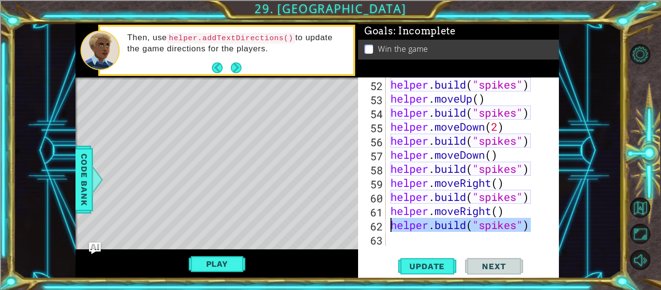
drag, startPoint x: 534, startPoint y: 224, endPoint x: 366, endPoint y: 226, distance: 167.4
click at [366, 226] on div "[DOMAIN_NAME]("spikes") 52 53 54 55 56 57 58 59 60 61 62 63 helper . build ( "s…" at bounding box center [457, 161] width 199 height 168
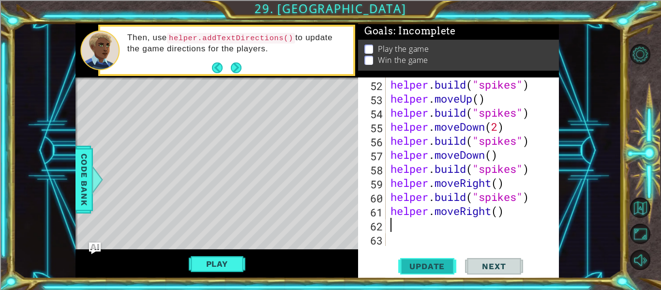
click at [437, 258] on button "Update" at bounding box center [427, 266] width 58 height 20
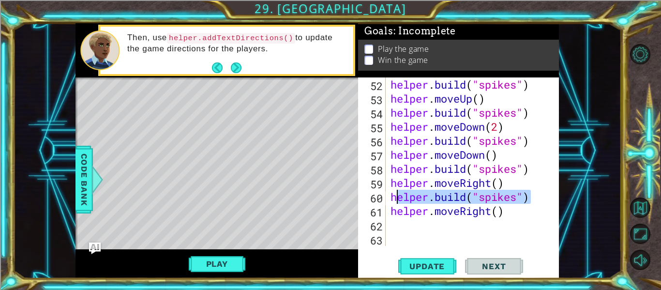
drag, startPoint x: 533, startPoint y: 195, endPoint x: 396, endPoint y: 201, distance: 137.0
click at [396, 201] on div "helper . build ( "spikes" ) helper . moveUp ( ) helper . build ( "spikes" ) hel…" at bounding box center [474, 175] width 173 height 196
type textarea "h"
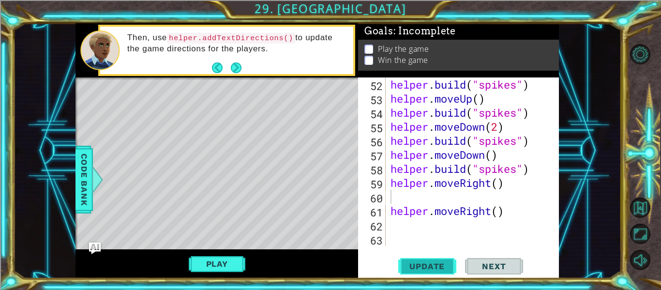
click at [423, 259] on button "Update" at bounding box center [427, 266] width 58 height 20
click at [229, 262] on button "Play" at bounding box center [217, 263] width 57 height 18
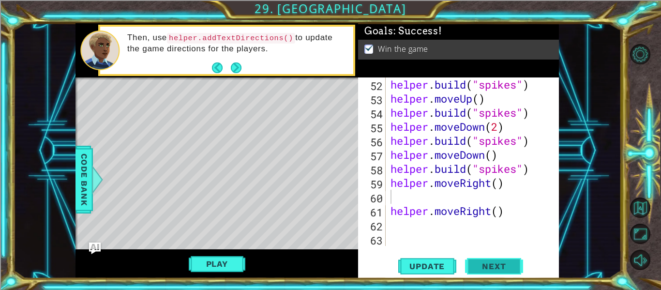
click at [477, 269] on span "Next" at bounding box center [493, 266] width 43 height 10
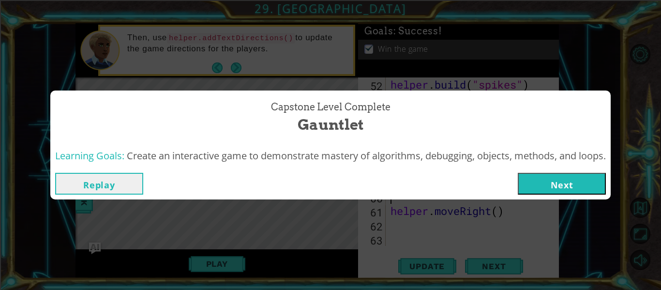
click at [537, 185] on button "Next" at bounding box center [562, 184] width 88 height 22
click at [537, 185] on body "1 ההההההההההההההההההההההההההההההההההההההההההההההההההההההההההההההההההההההההההההה…" at bounding box center [330, 145] width 661 height 290
click at [540, 179] on body "1 ההההההההההההההההההההההההההההההההההההההההההההההההההההההההההההההההההההההההההההה…" at bounding box center [330, 145] width 661 height 290
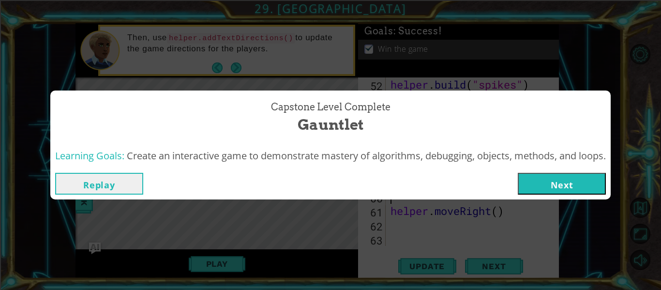
click at [540, 179] on body "1 ההההההההההההההההההההההההההההההההההההההההההההההההההההההההההההההההההההההההההההה…" at bounding box center [330, 145] width 661 height 290
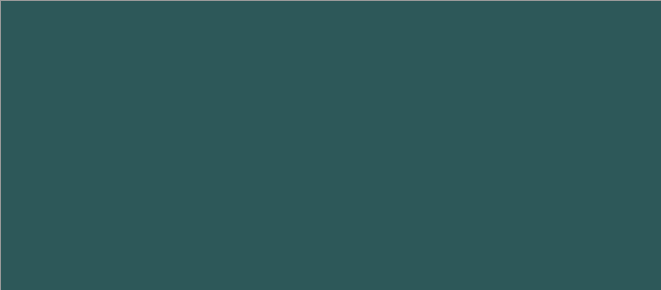
click at [540, 179] on body "1 2 3 4 5 6 7 8 9 h elper press enter h elper.moveUp(steps) press enter h elper…" at bounding box center [330, 145] width 661 height 290
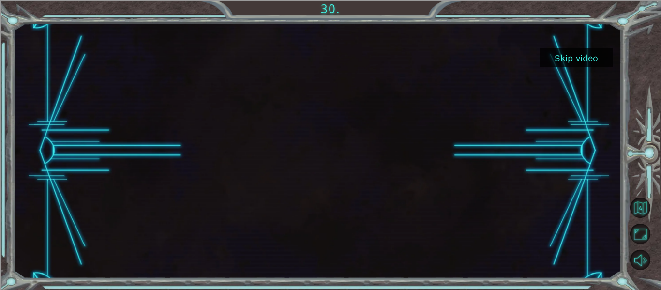
click at [576, 61] on button "Skip video" at bounding box center [576, 57] width 73 height 19
click at [561, 55] on button "Skip video" at bounding box center [576, 57] width 73 height 19
click at [572, 55] on button "Skip video" at bounding box center [576, 57] width 73 height 19
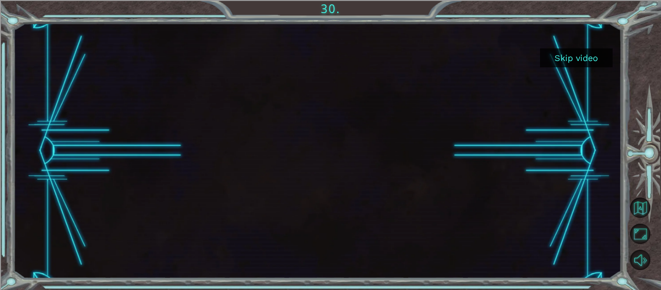
click at [572, 55] on button "Skip video" at bounding box center [576, 57] width 73 height 19
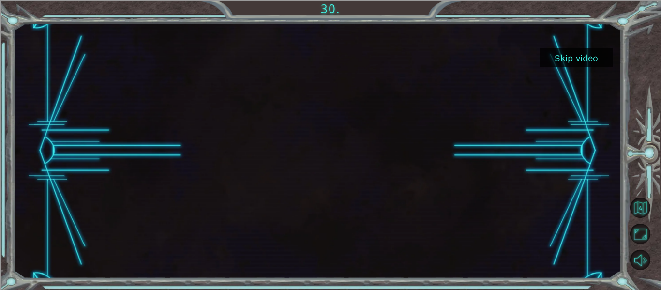
click at [572, 55] on button "Skip video" at bounding box center [576, 57] width 73 height 19
click at [580, 62] on button "Skip video" at bounding box center [576, 57] width 73 height 19
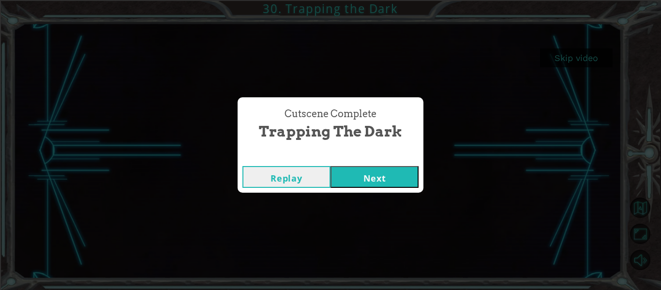
click at [379, 180] on button "Next" at bounding box center [374, 177] width 88 height 22
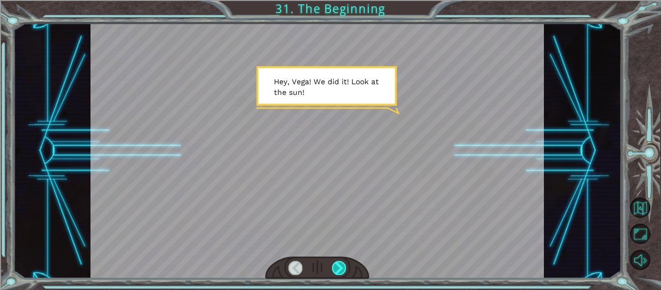
click at [341, 261] on div at bounding box center [339, 268] width 14 height 14
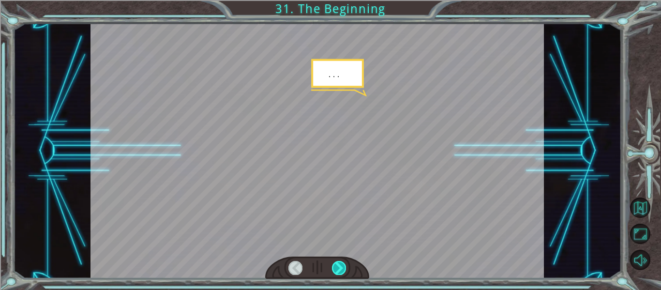
click at [341, 261] on div at bounding box center [339, 268] width 14 height 14
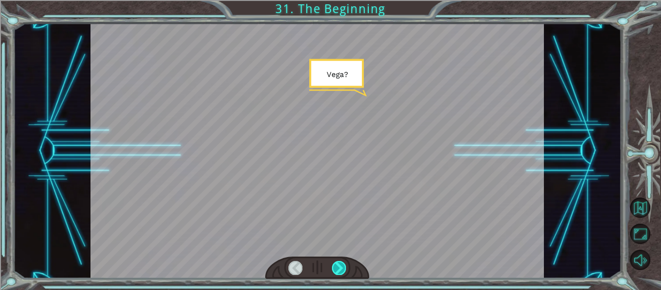
click at [341, 261] on div at bounding box center [339, 268] width 14 height 14
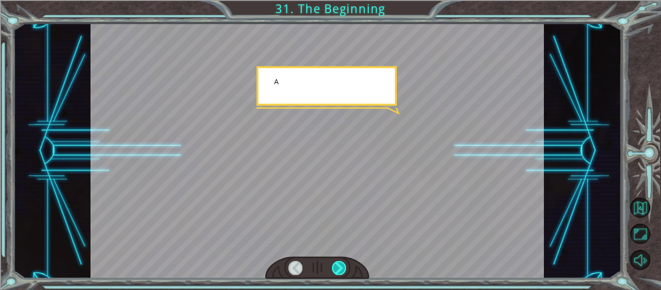
click at [341, 261] on div at bounding box center [339, 268] width 14 height 14
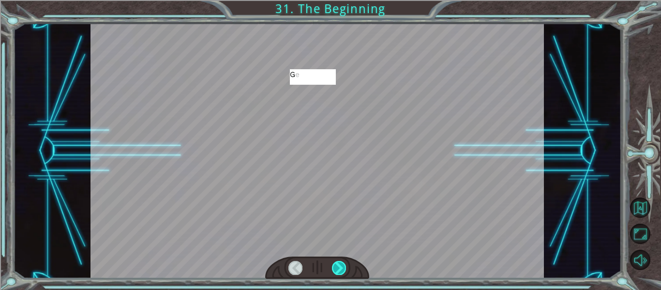
click at [341, 261] on div at bounding box center [339, 268] width 14 height 14
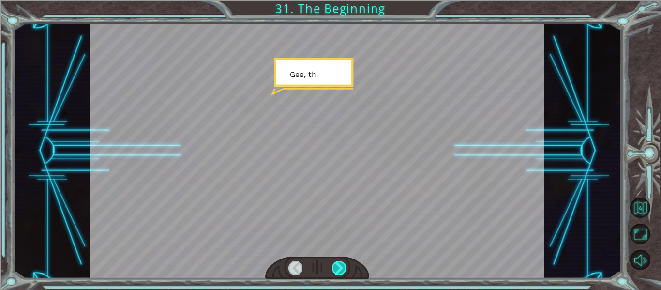
click at [341, 261] on div at bounding box center [339, 268] width 14 height 14
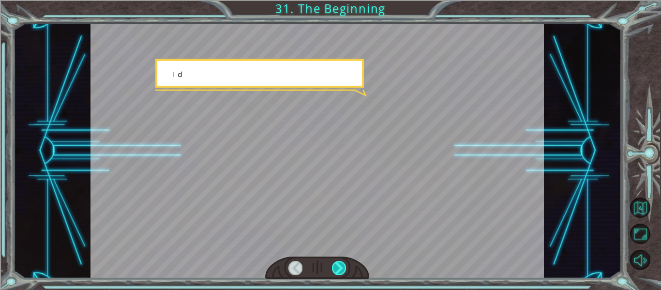
click at [341, 261] on div at bounding box center [339, 268] width 14 height 14
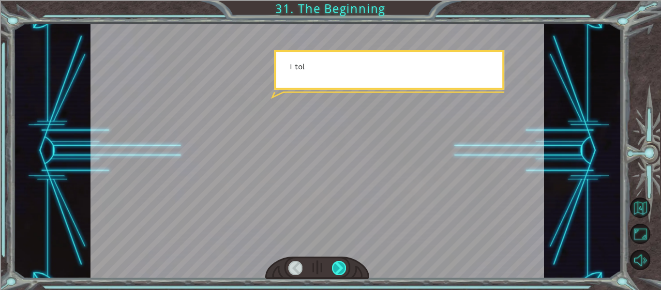
click at [341, 261] on div at bounding box center [339, 268] width 14 height 14
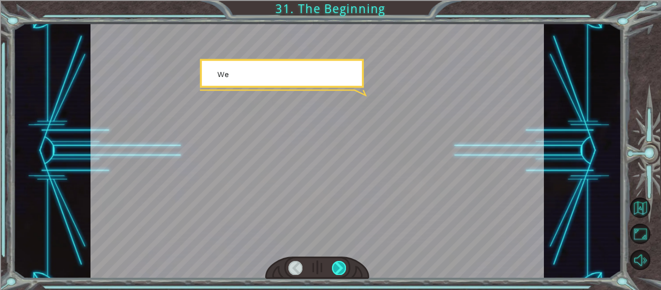
click at [341, 261] on div at bounding box center [339, 268] width 14 height 14
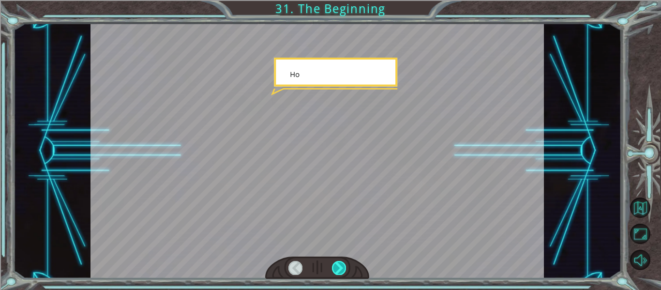
click at [341, 261] on div at bounding box center [339, 268] width 14 height 14
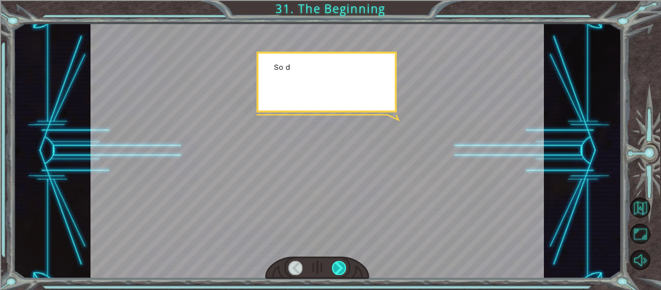
click at [341, 261] on div at bounding box center [339, 268] width 14 height 14
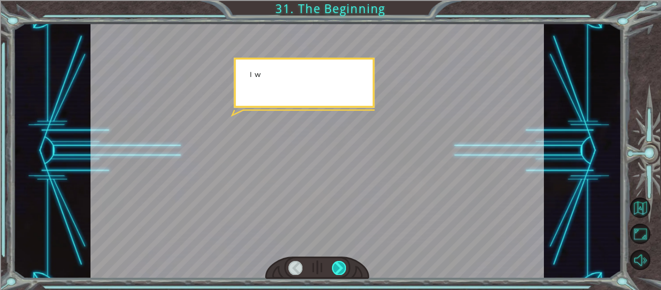
click at [341, 261] on div at bounding box center [339, 268] width 14 height 14
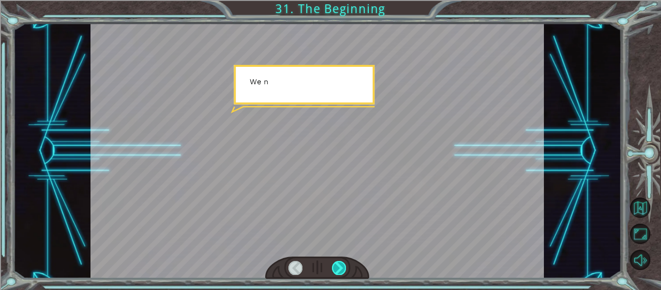
click at [341, 261] on div at bounding box center [339, 268] width 14 height 14
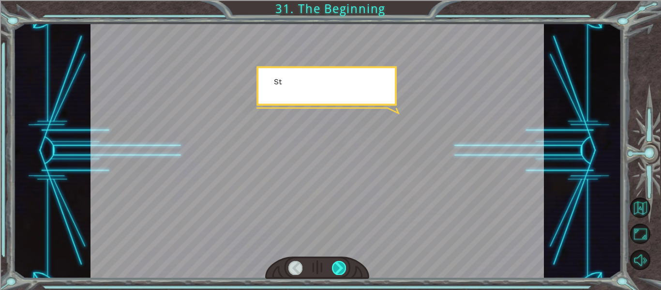
click at [341, 261] on div at bounding box center [339, 268] width 14 height 14
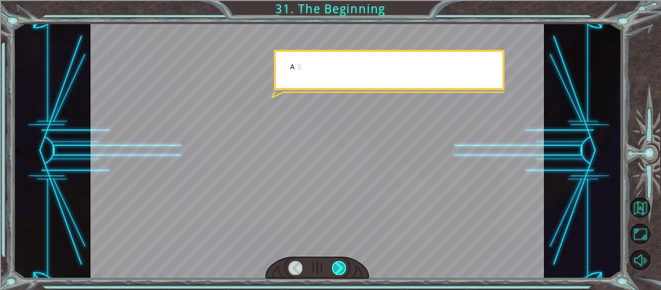
click at [341, 261] on div at bounding box center [339, 268] width 14 height 14
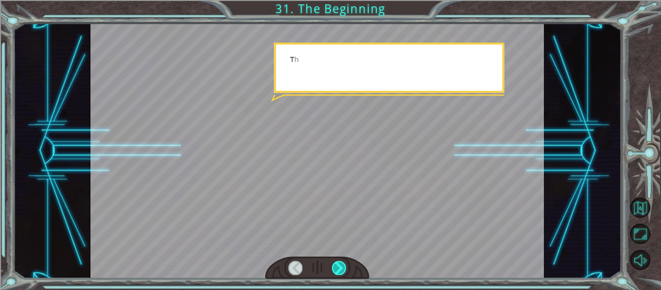
click at [341, 261] on div at bounding box center [339, 268] width 14 height 14
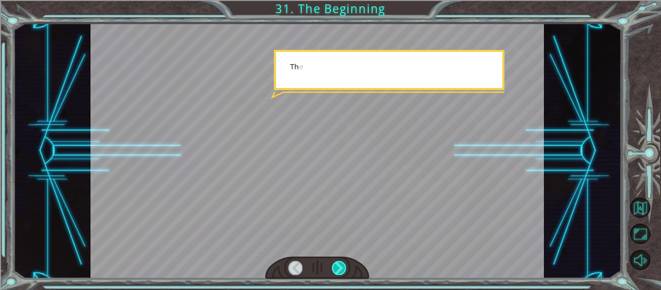
click at [341, 261] on div at bounding box center [339, 268] width 14 height 14
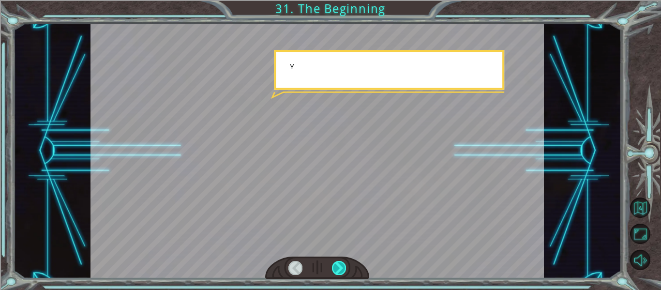
click at [341, 261] on div at bounding box center [339, 268] width 14 height 14
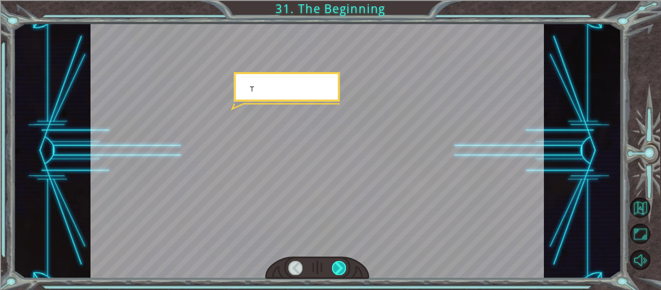
click at [341, 261] on div at bounding box center [339, 268] width 14 height 14
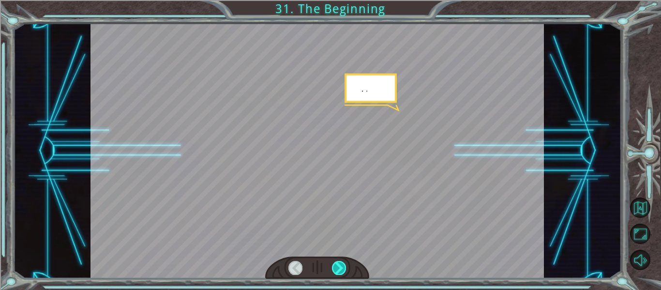
click at [341, 261] on div at bounding box center [339, 268] width 14 height 14
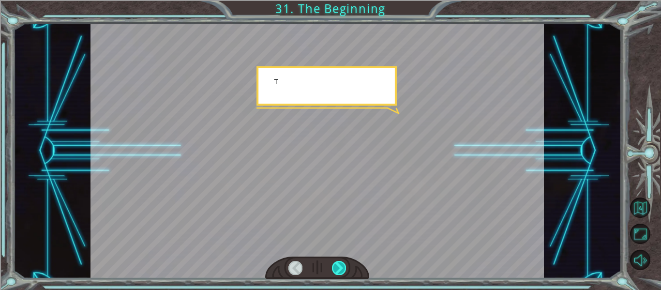
click at [341, 261] on div at bounding box center [339, 268] width 14 height 14
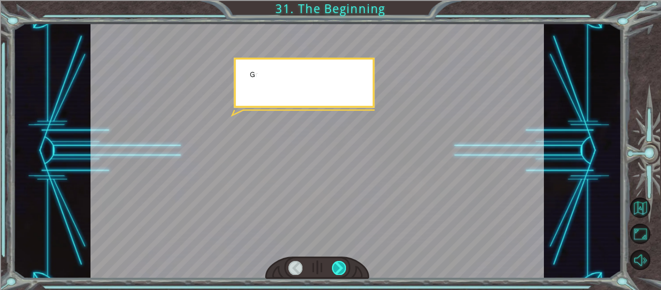
click at [341, 261] on div at bounding box center [339, 268] width 14 height 14
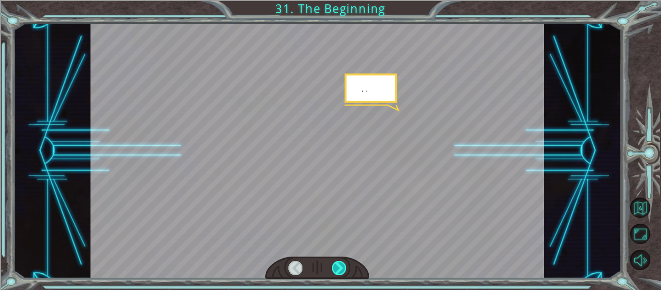
click at [341, 261] on div at bounding box center [339, 268] width 14 height 14
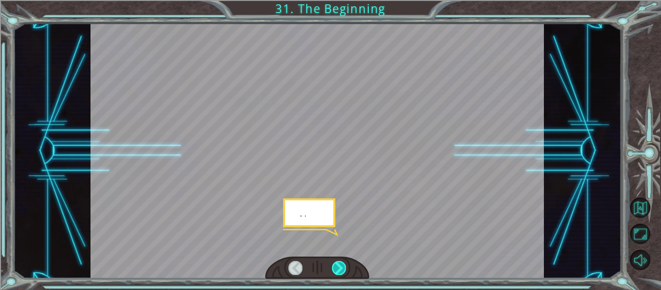
click at [341, 261] on div at bounding box center [339, 268] width 14 height 14
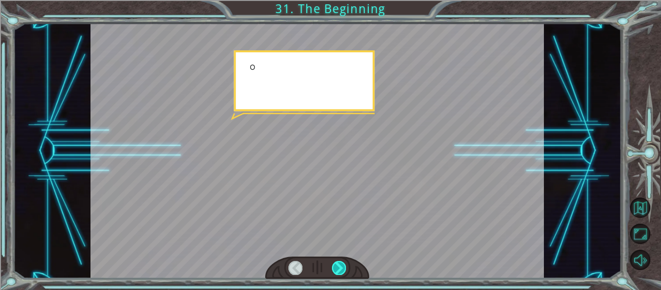
click at [341, 261] on div at bounding box center [339, 268] width 14 height 14
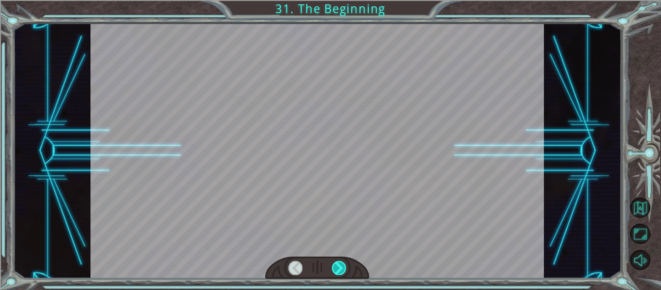
click at [341, 261] on div at bounding box center [339, 268] width 14 height 14
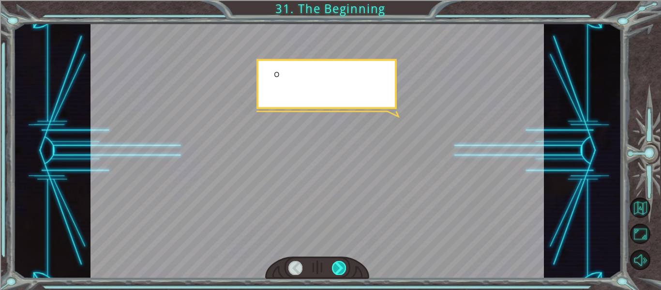
click at [341, 261] on div at bounding box center [339, 268] width 14 height 14
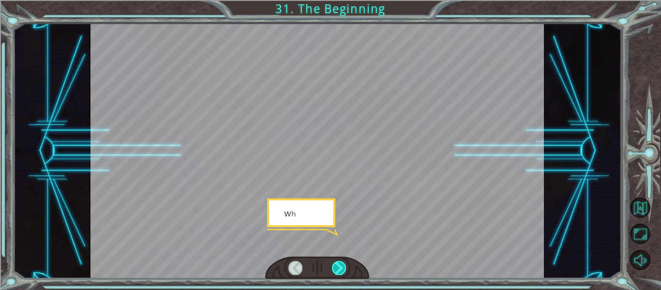
click at [341, 261] on div at bounding box center [339, 268] width 14 height 14
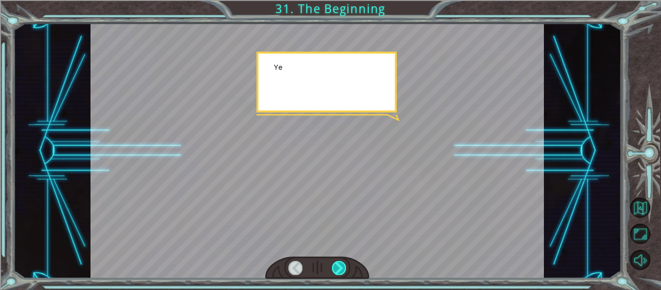
click at [341, 261] on div at bounding box center [339, 268] width 14 height 14
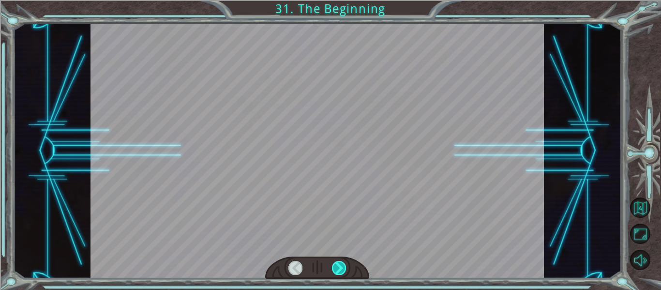
click at [341, 261] on div at bounding box center [339, 268] width 14 height 14
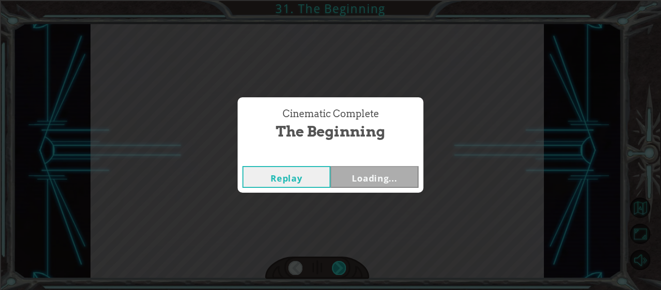
click at [341, 261] on div "Cinematic Complete The Beginning Replay Loading..." at bounding box center [330, 145] width 661 height 290
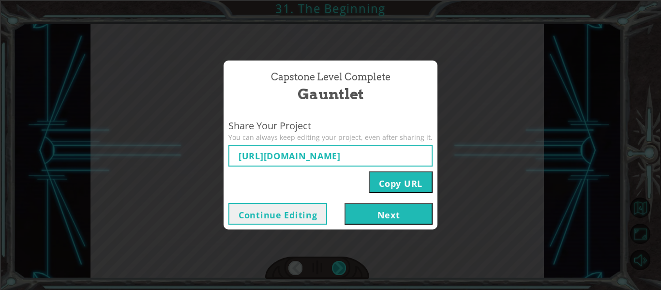
type input "https://www.ozaria.com/play/game-dev-level/1fhcapstoneb/68ac995914b065a2175218e…"
click at [341, 261] on div "Capstone Level Complete Gauntlet Share Your Project You can always keep editing…" at bounding box center [330, 145] width 661 height 290
click at [390, 215] on button "Next" at bounding box center [388, 214] width 88 height 22
